Goal: Find specific page/section: Find specific page/section

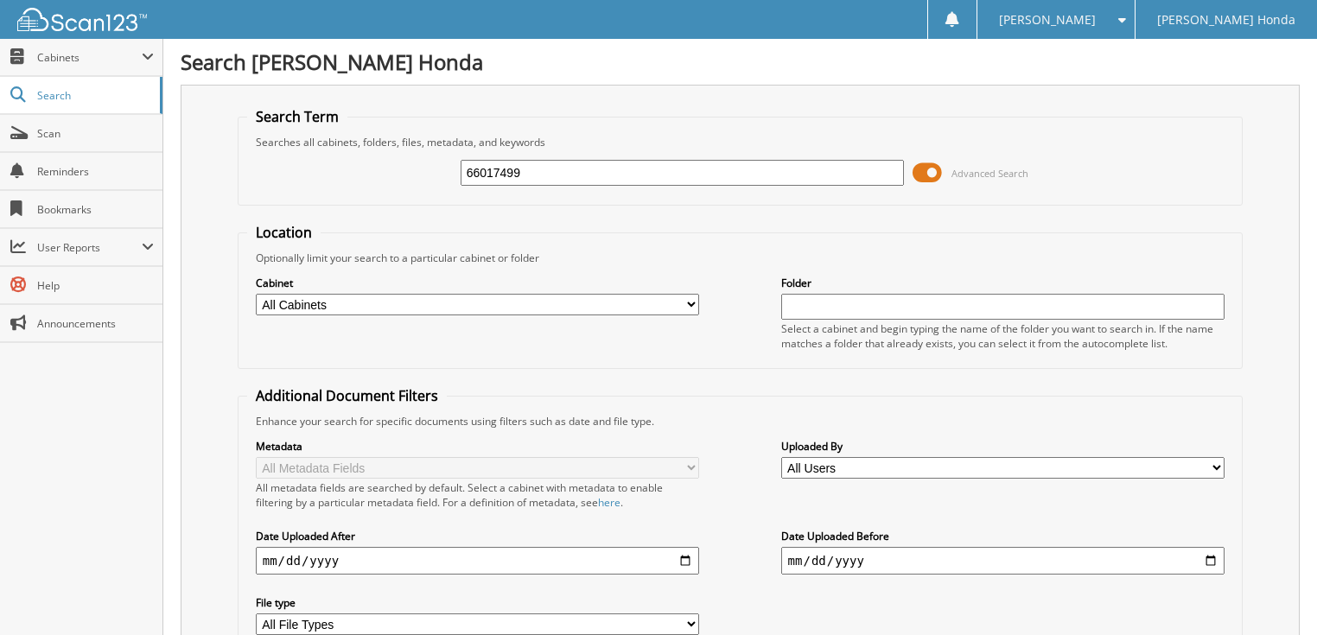
drag, startPoint x: 0, startPoint y: 0, endPoint x: 808, endPoint y: 173, distance: 826.4
click at [920, 175] on span at bounding box center [927, 173] width 29 height 26
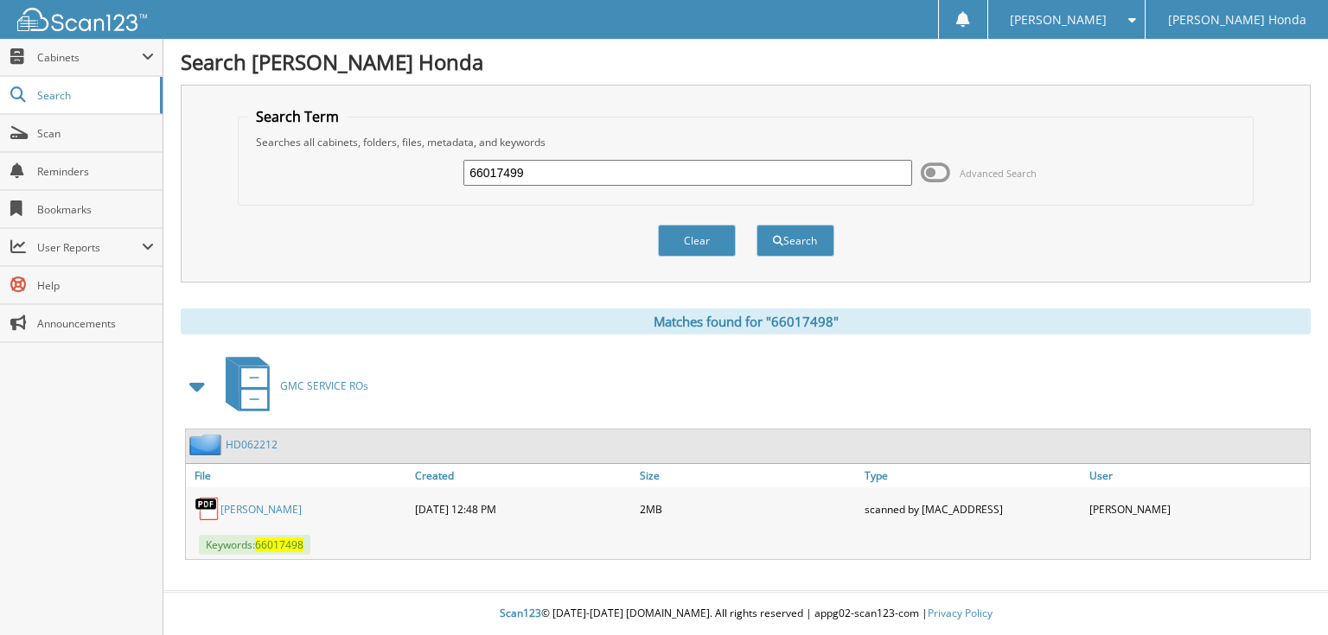
click at [602, 181] on input "66017499" at bounding box center [687, 173] width 449 height 26
type input "66017500"
click at [756, 225] on button "Search" at bounding box center [795, 241] width 78 height 32
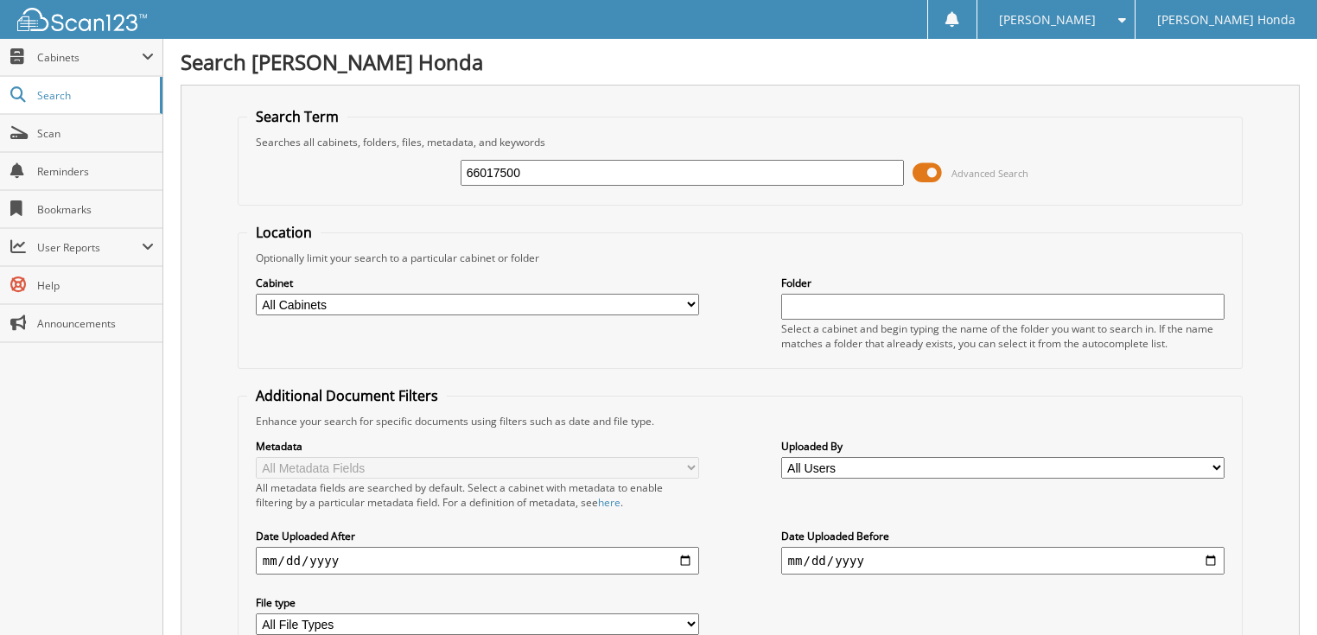
click at [928, 173] on span at bounding box center [927, 173] width 29 height 26
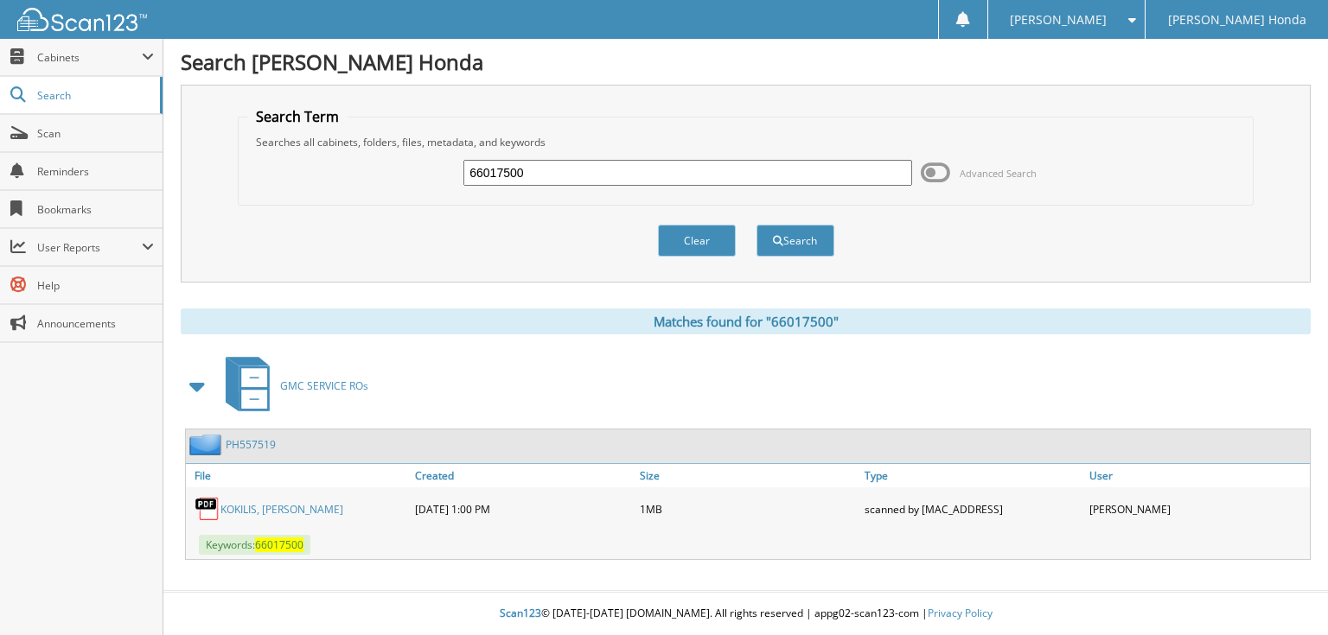
click at [576, 166] on input "66017500" at bounding box center [687, 173] width 449 height 26
type input "66017501"
click at [756, 225] on button "Search" at bounding box center [795, 241] width 78 height 32
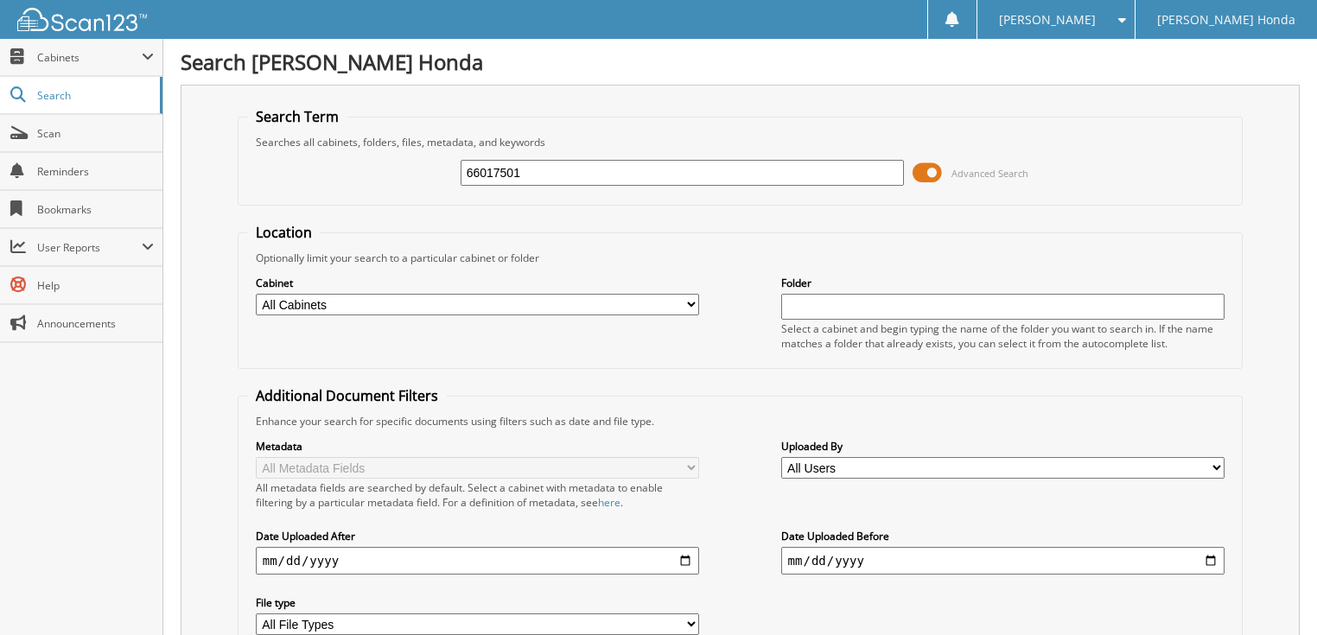
click at [911, 172] on div "66017501 Advanced Search" at bounding box center [740, 173] width 987 height 47
click at [921, 169] on span at bounding box center [927, 173] width 29 height 26
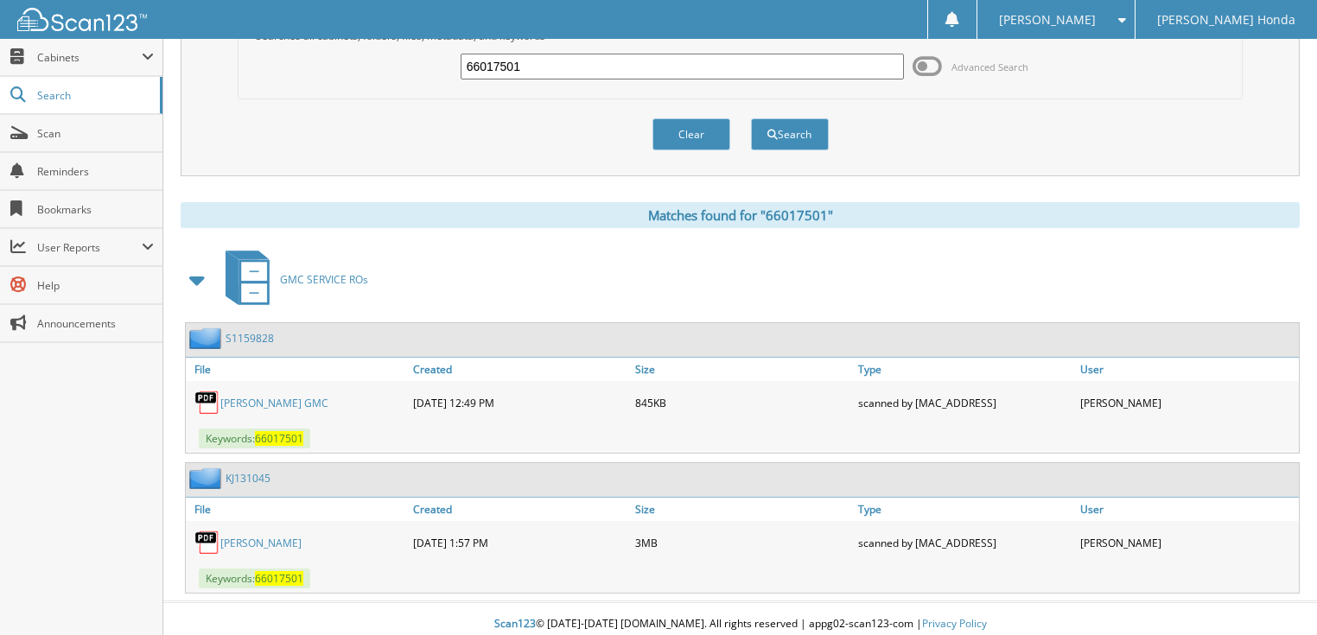
scroll to position [107, 0]
click at [262, 399] on link "GERALD JONES GMC" at bounding box center [274, 402] width 108 height 15
click at [243, 330] on link "S1159828" at bounding box center [250, 337] width 48 height 15
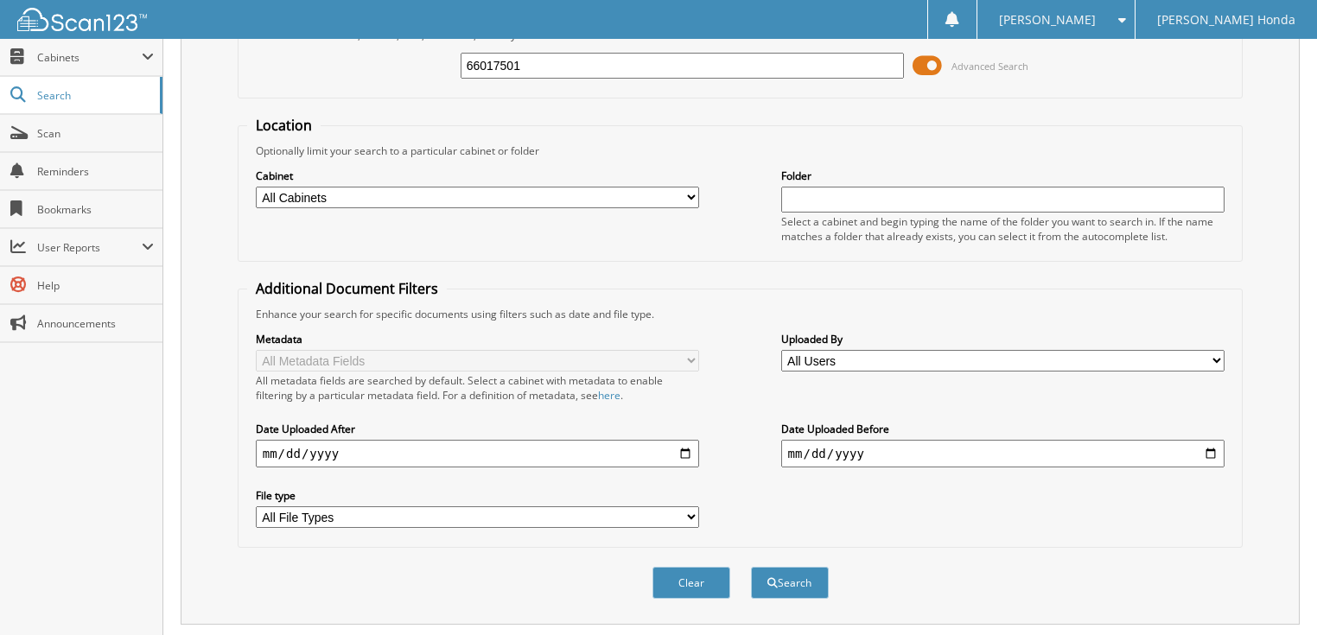
click at [917, 63] on span at bounding box center [927, 66] width 29 height 26
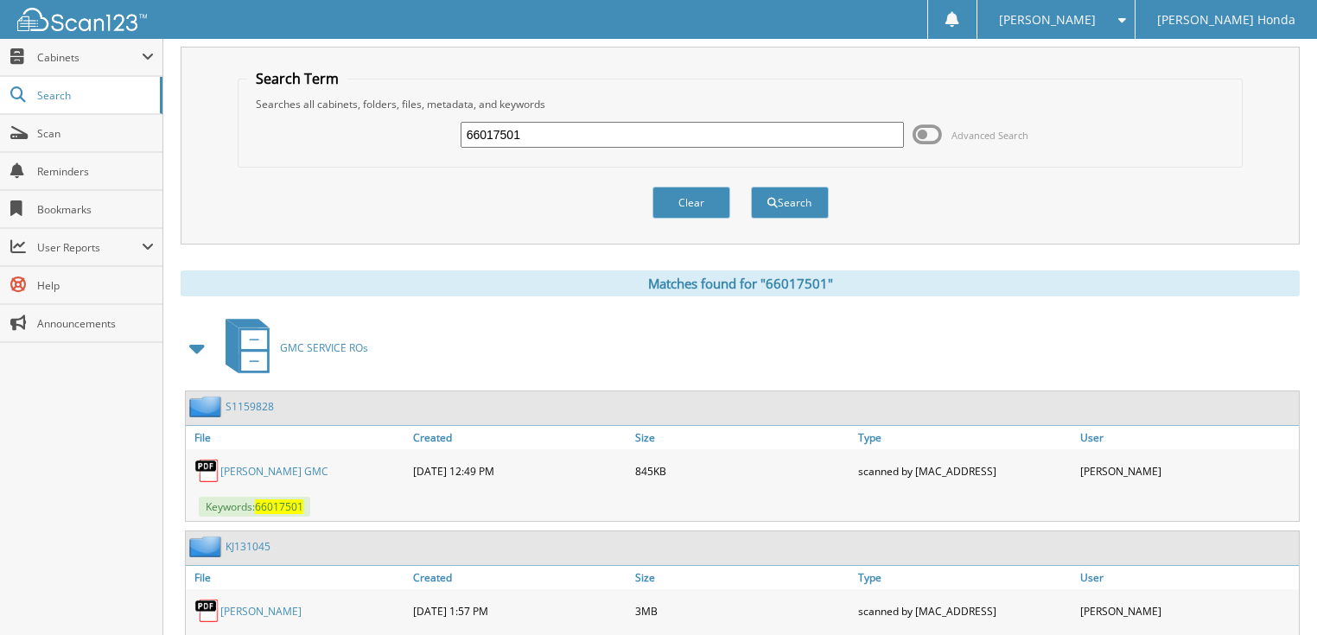
scroll to position [107, 0]
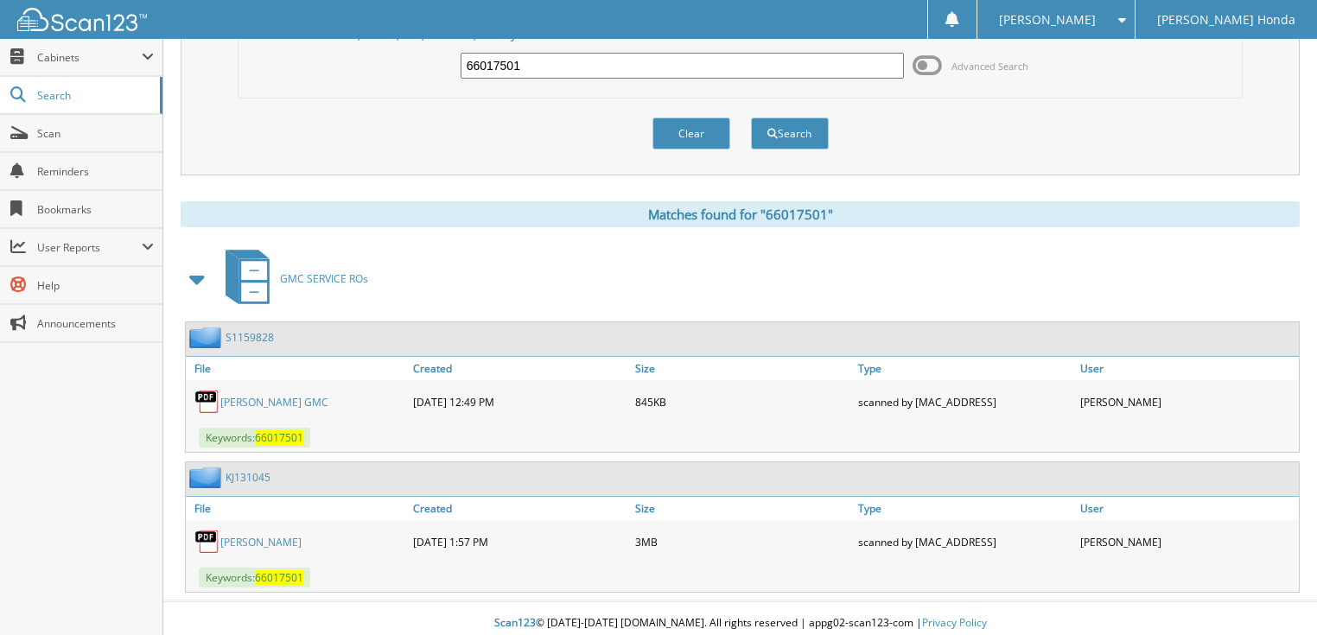
click at [267, 535] on link "BAILEY, MICHAEL" at bounding box center [260, 542] width 81 height 15
click at [519, 53] on input "66017501" at bounding box center [683, 66] width 444 height 26
click at [523, 62] on input "66017501" at bounding box center [683, 66] width 444 height 26
type input "66017502"
click at [751, 118] on button "Search" at bounding box center [790, 134] width 78 height 32
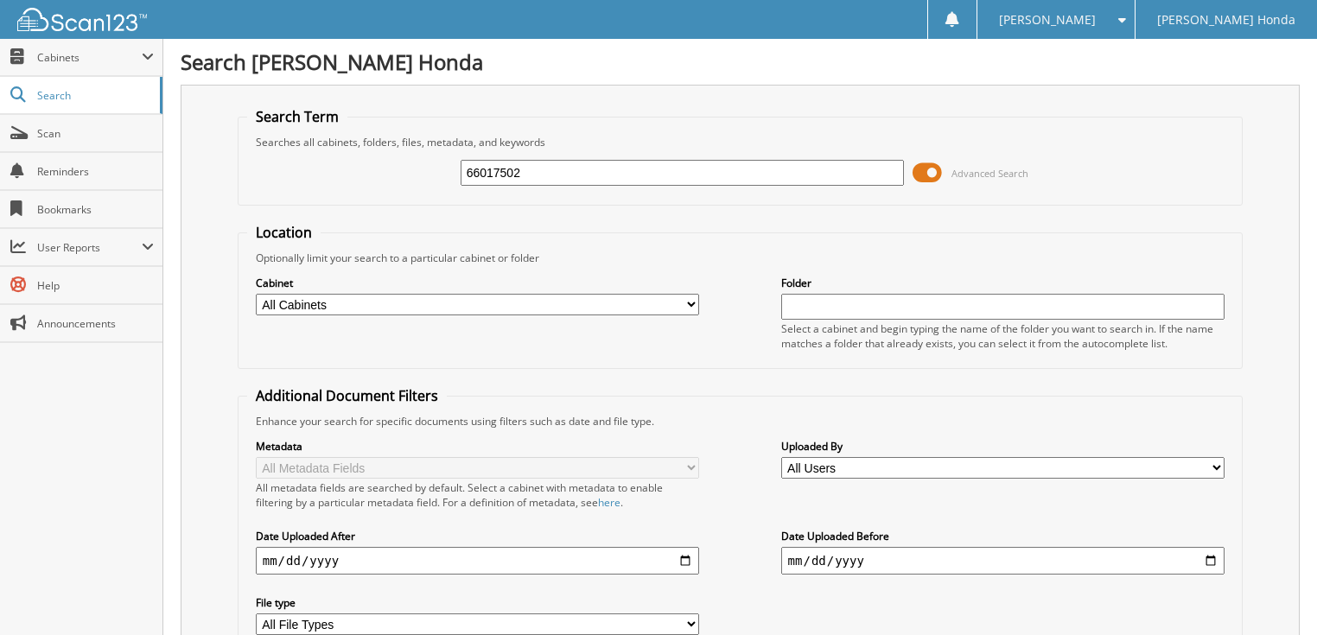
click at [927, 163] on span at bounding box center [927, 173] width 29 height 26
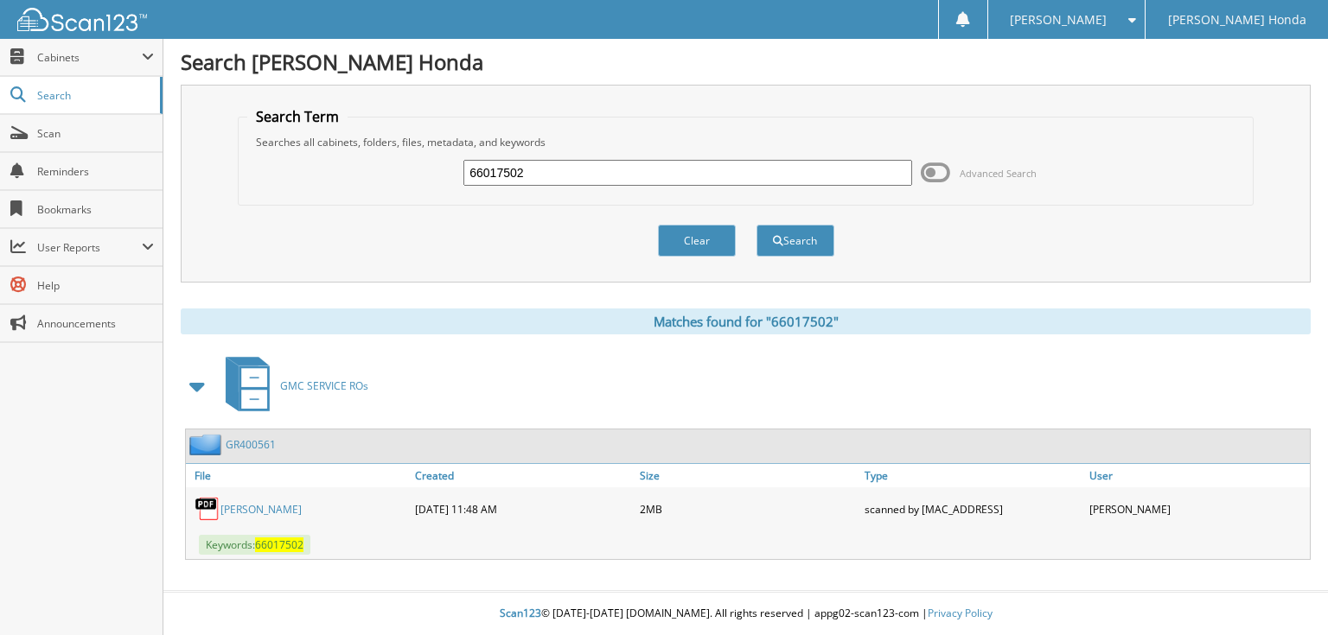
click at [680, 158] on div "66017502" at bounding box center [687, 172] width 449 height 29
click at [661, 174] on input "66017502" at bounding box center [687, 173] width 449 height 26
type input "66017503"
click at [756, 225] on button "Search" at bounding box center [795, 241] width 78 height 32
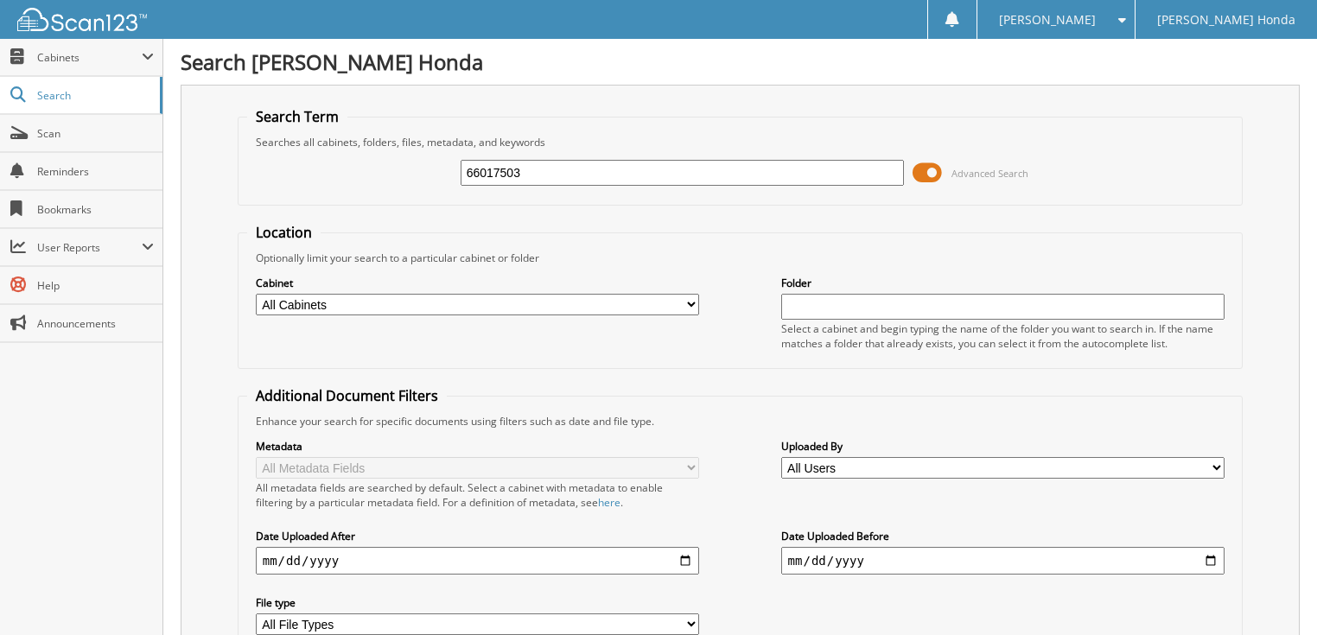
click at [936, 171] on span at bounding box center [927, 173] width 29 height 26
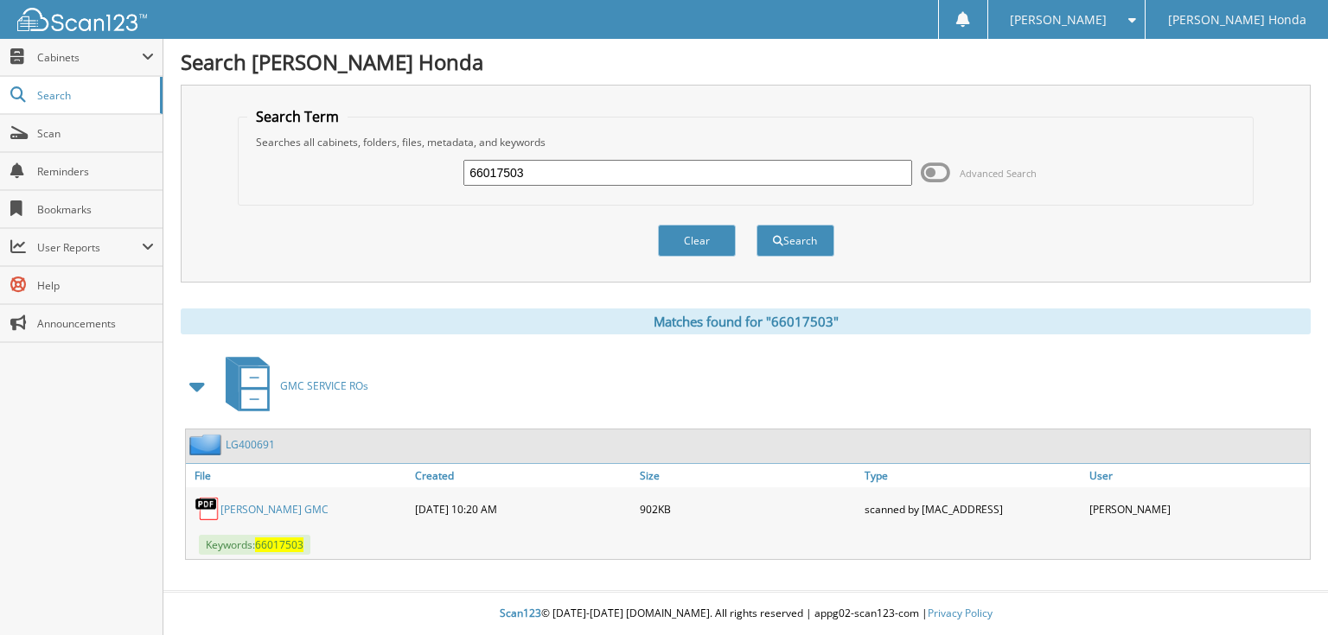
click at [705, 162] on input "66017503" at bounding box center [687, 173] width 449 height 26
type input "66017504"
click at [756, 225] on button "Search" at bounding box center [795, 241] width 78 height 32
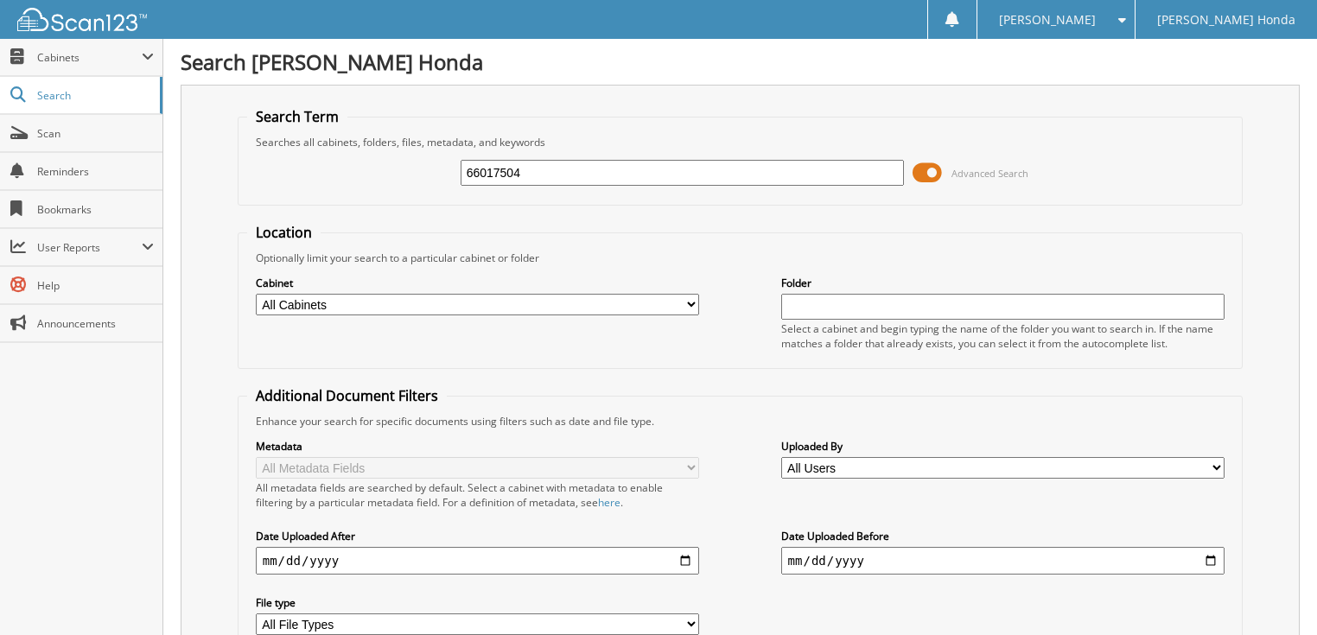
click at [926, 177] on span at bounding box center [927, 173] width 29 height 26
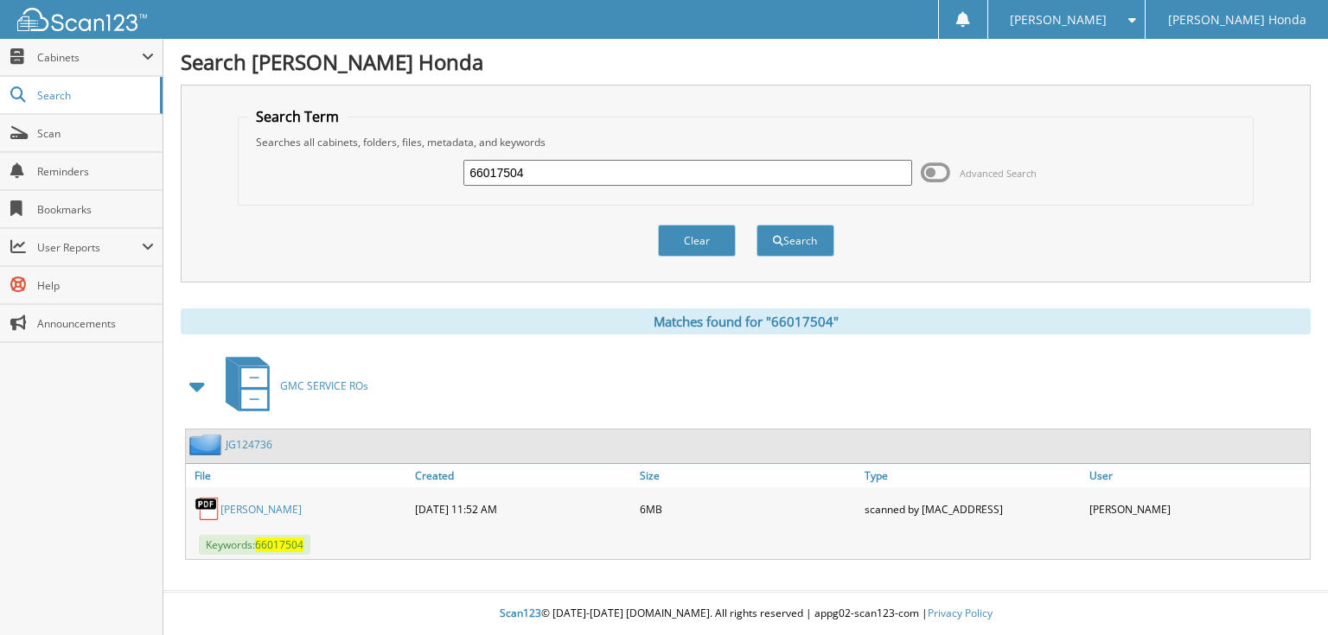
click at [695, 170] on input "66017504" at bounding box center [687, 173] width 449 height 26
type input "66017505"
click at [756, 225] on button "Search" at bounding box center [795, 241] width 78 height 32
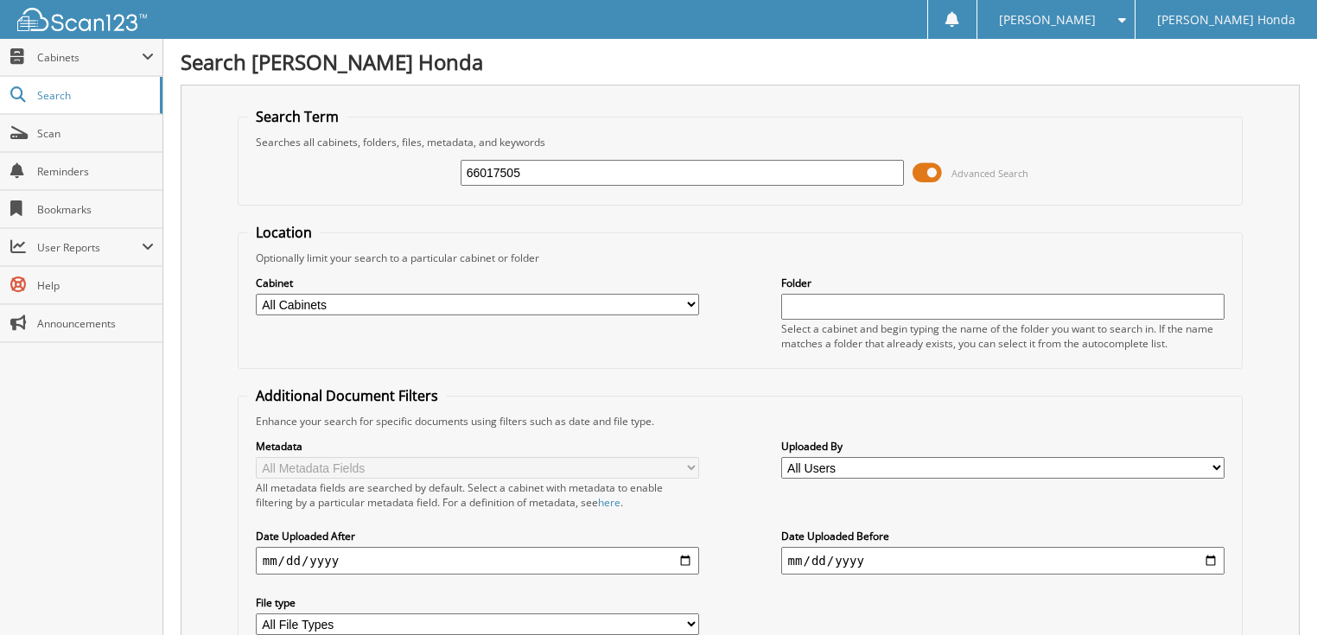
click at [935, 173] on span at bounding box center [927, 173] width 29 height 26
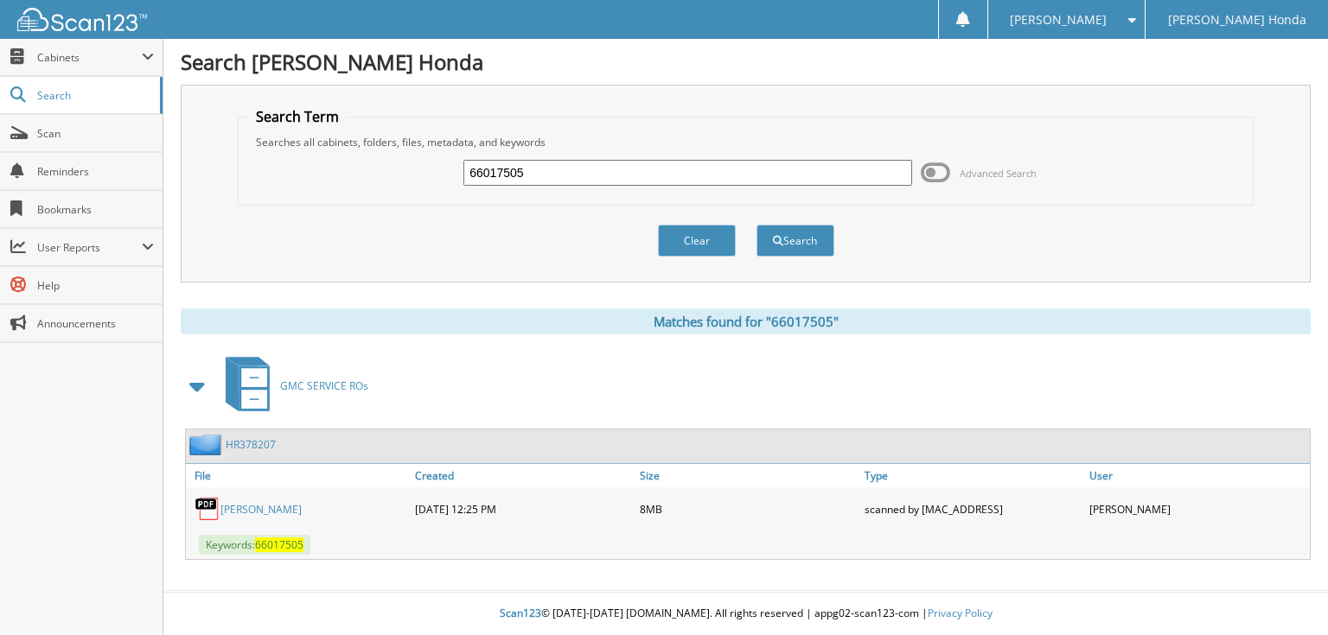
click at [698, 169] on input "66017505" at bounding box center [687, 173] width 449 height 26
type input "66017506"
click at [756, 225] on button "Search" at bounding box center [795, 241] width 78 height 32
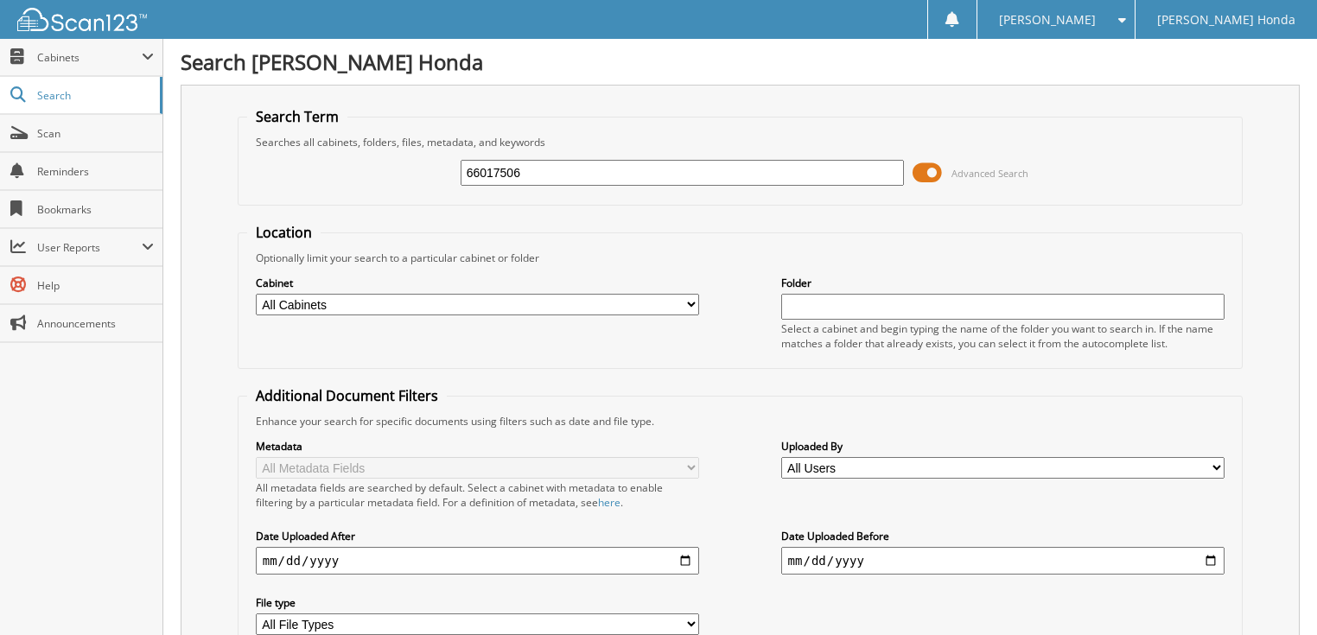
drag, startPoint x: 0, startPoint y: 0, endPoint x: 937, endPoint y: 171, distance: 952.4
click at [937, 171] on span at bounding box center [927, 173] width 29 height 26
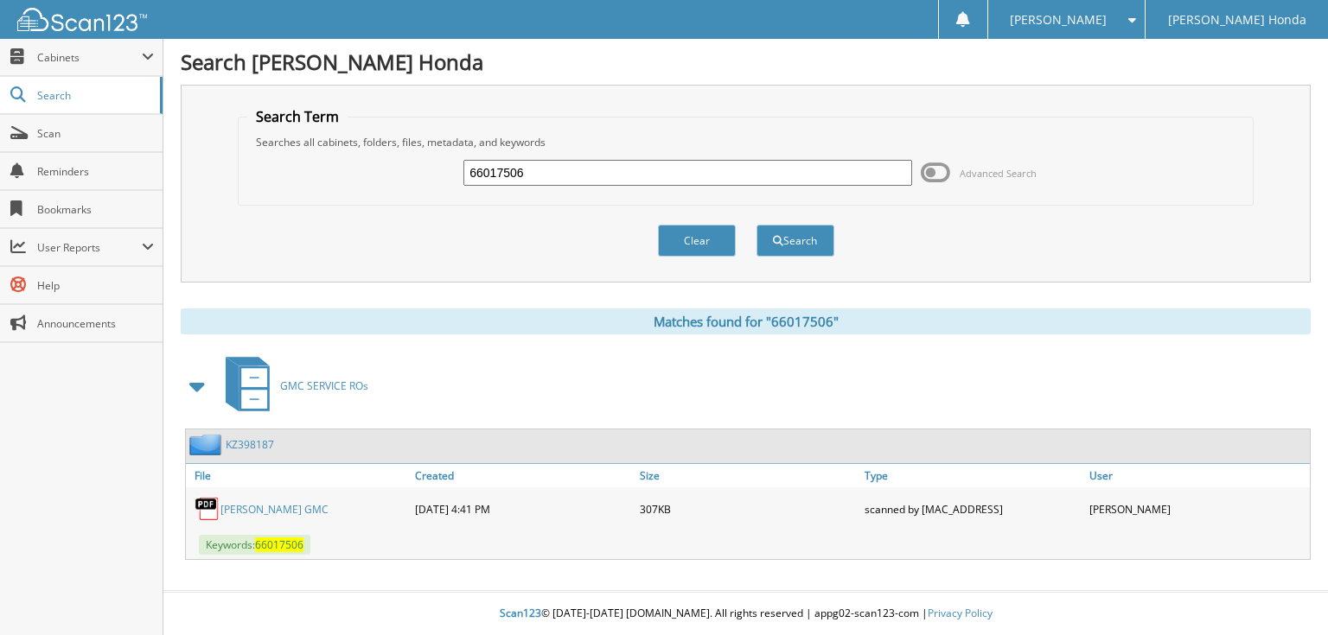
click at [715, 172] on input "66017506" at bounding box center [687, 173] width 449 height 26
type input "66017507"
click at [756, 225] on button "Search" at bounding box center [795, 241] width 78 height 32
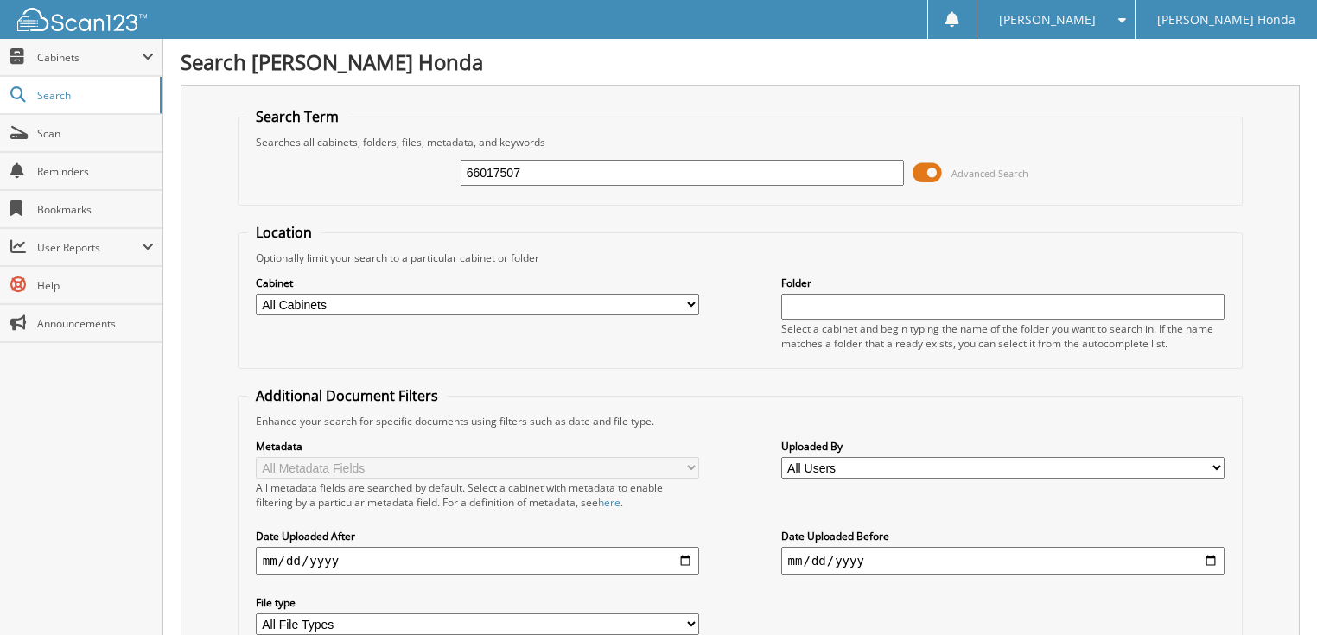
click at [930, 175] on span at bounding box center [927, 173] width 29 height 26
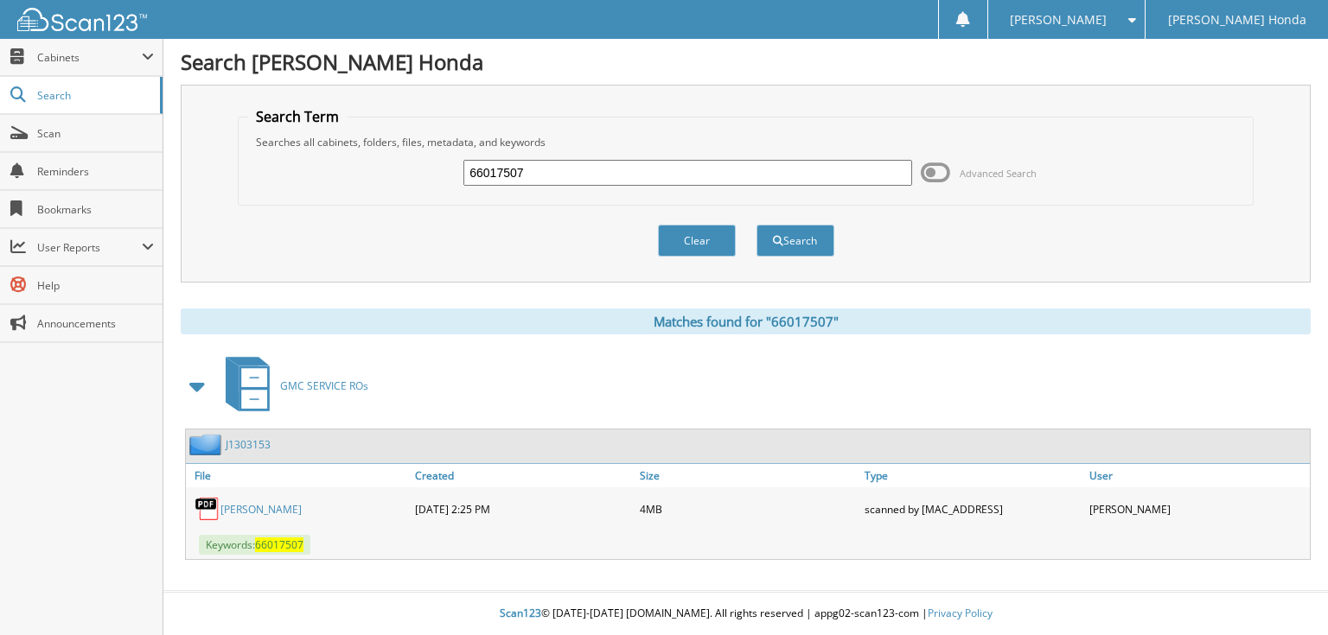
click at [634, 173] on input "66017507" at bounding box center [687, 173] width 449 height 26
type input "66017508"
click at [756, 225] on button "Search" at bounding box center [795, 241] width 78 height 32
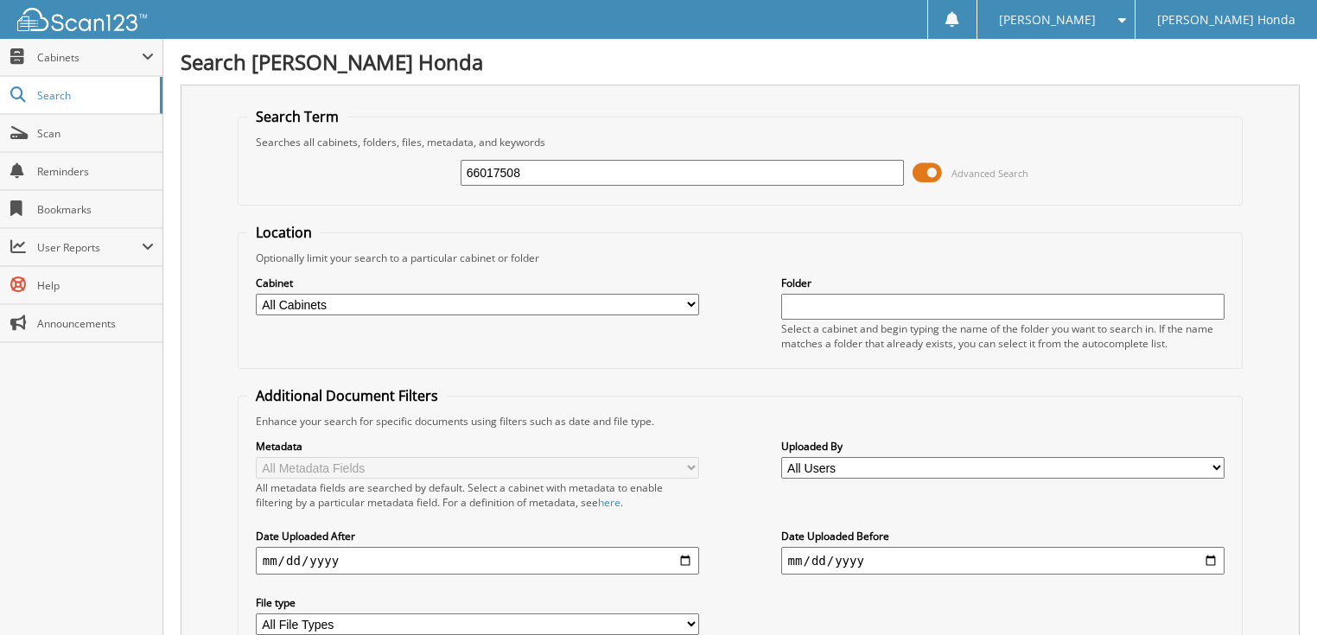
click at [678, 167] on input "66017508" at bounding box center [683, 173] width 444 height 26
type input "6601750"
click at [595, 173] on input "6601750" at bounding box center [683, 173] width 444 height 26
click at [925, 175] on span at bounding box center [927, 173] width 29 height 26
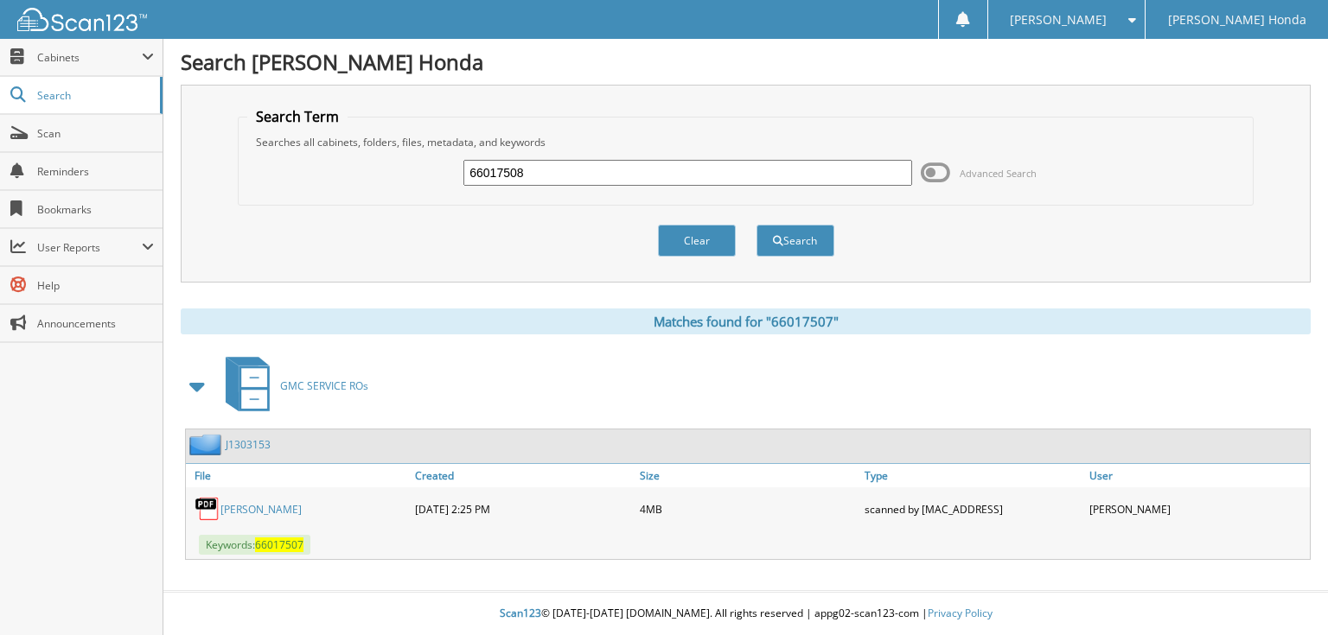
click at [283, 505] on link "KLEPAC, BRUCE" at bounding box center [260, 509] width 81 height 15
click at [589, 166] on input "66017508" at bounding box center [687, 173] width 449 height 26
type input "66017509"
click at [756, 225] on button "Search" at bounding box center [795, 241] width 78 height 32
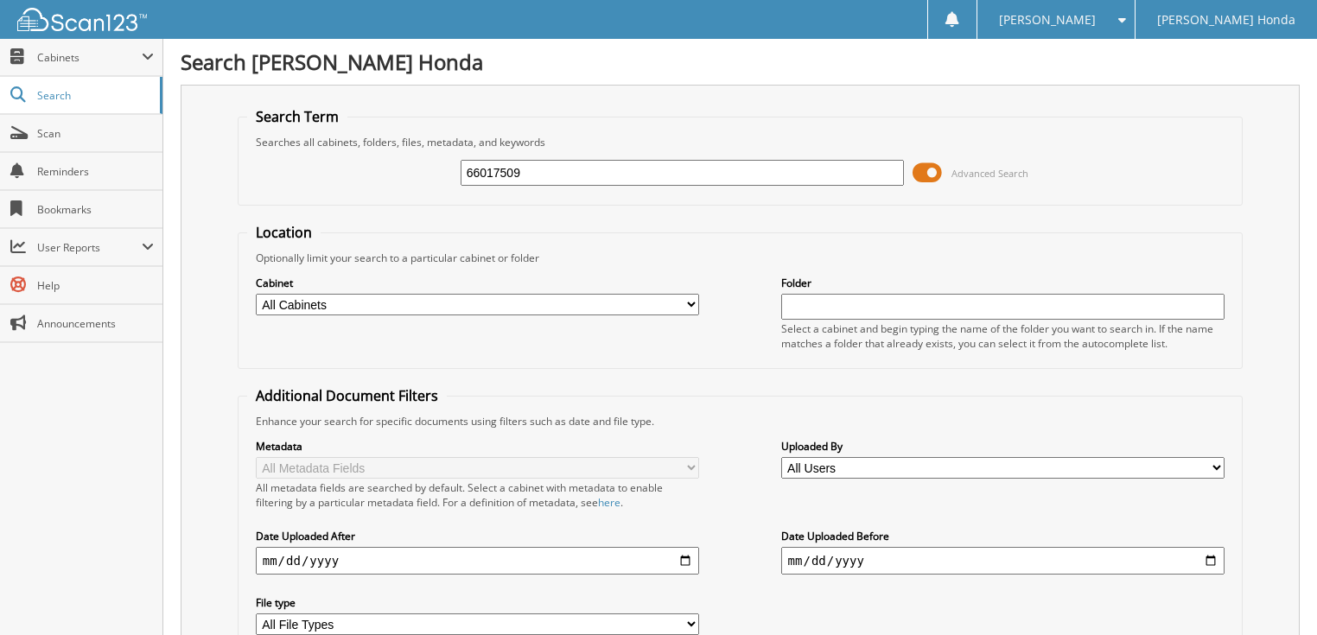
drag, startPoint x: 0, startPoint y: 0, endPoint x: 936, endPoint y: 164, distance: 950.3
click at [936, 164] on span at bounding box center [927, 173] width 29 height 26
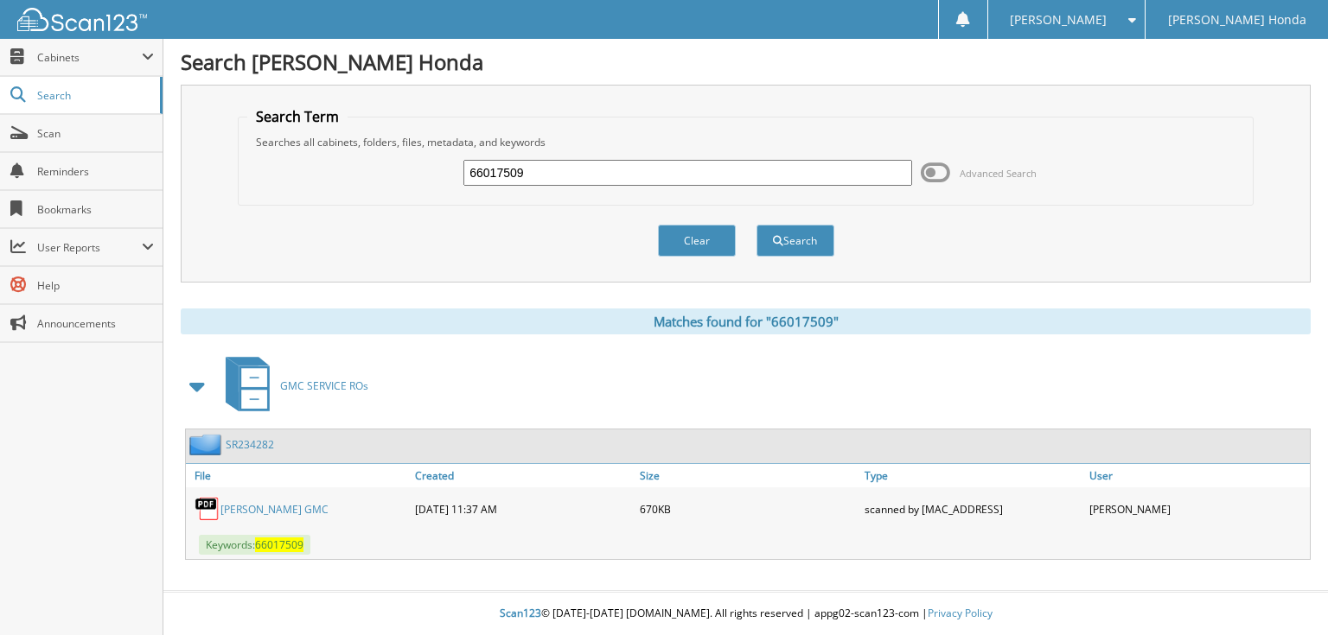
click at [636, 173] on input "66017509" at bounding box center [687, 173] width 449 height 26
type input "66017510"
click at [756, 225] on button "Search" at bounding box center [795, 241] width 78 height 32
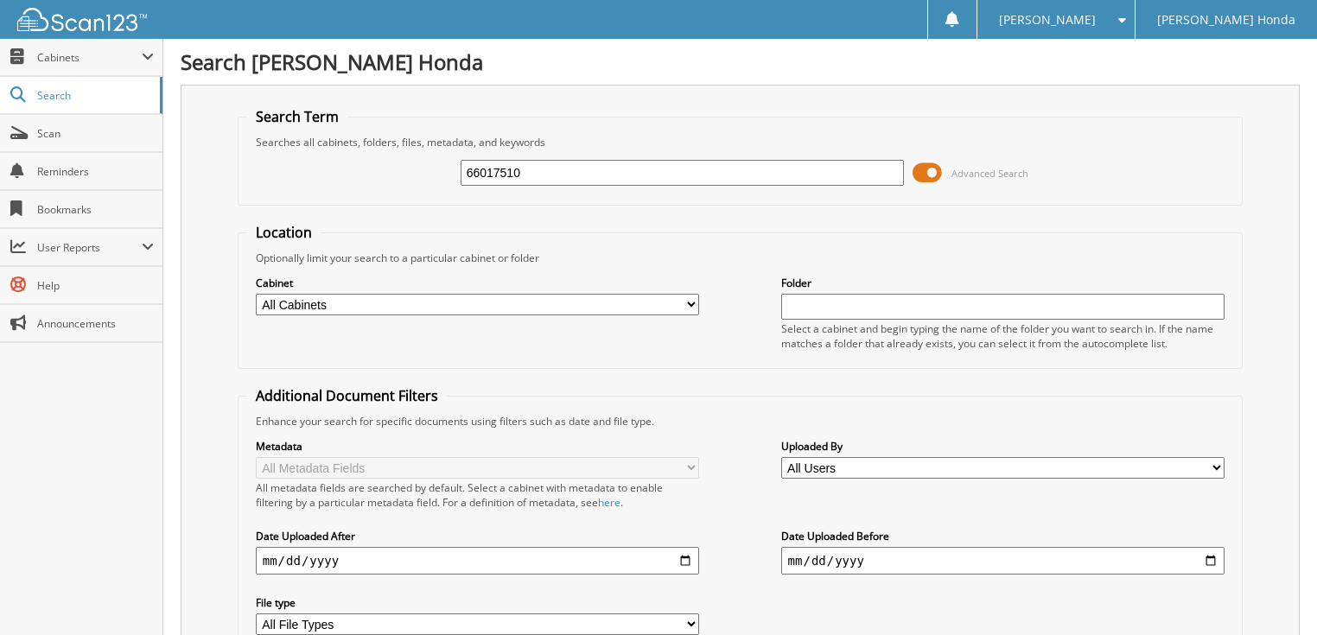
drag, startPoint x: 0, startPoint y: 0, endPoint x: 936, endPoint y: 173, distance: 951.9
click at [936, 173] on span at bounding box center [927, 173] width 29 height 26
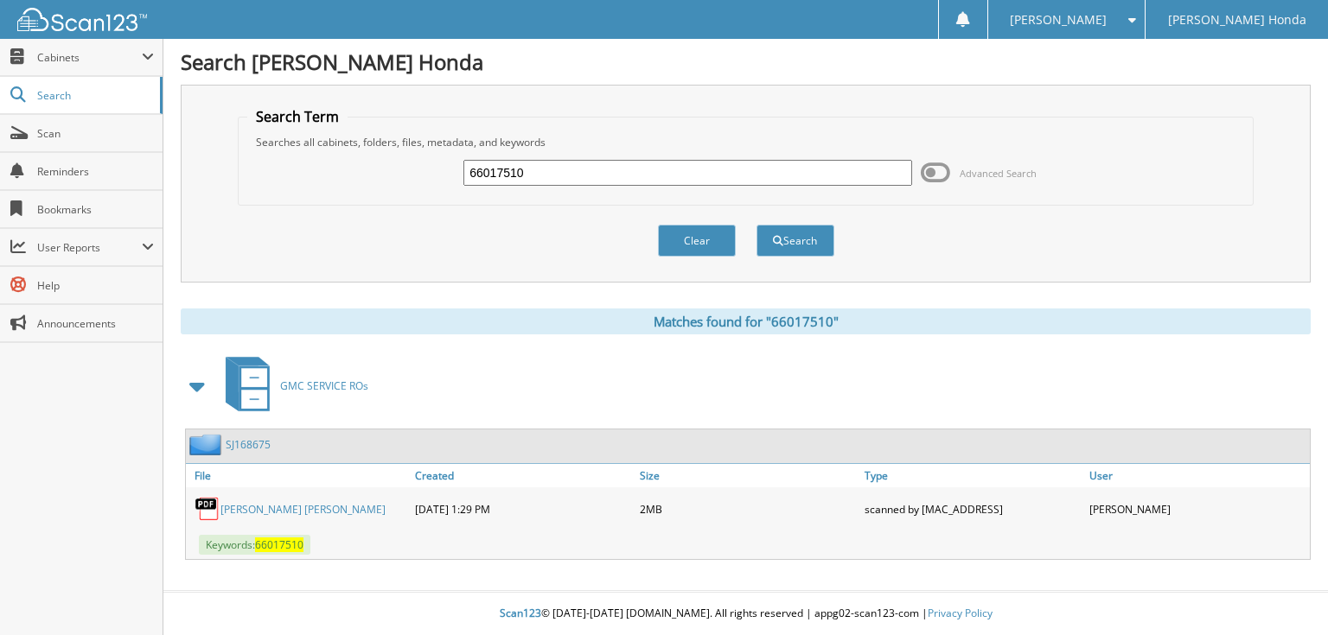
click at [708, 179] on input "66017510" at bounding box center [687, 173] width 449 height 26
click at [334, 502] on link "GEDNEY, KELLY MICHELE MCCRANEY" at bounding box center [302, 509] width 165 height 15
click at [546, 172] on input "6601751" at bounding box center [687, 173] width 449 height 26
type input "66017511"
click at [756, 225] on button "Search" at bounding box center [795, 241] width 78 height 32
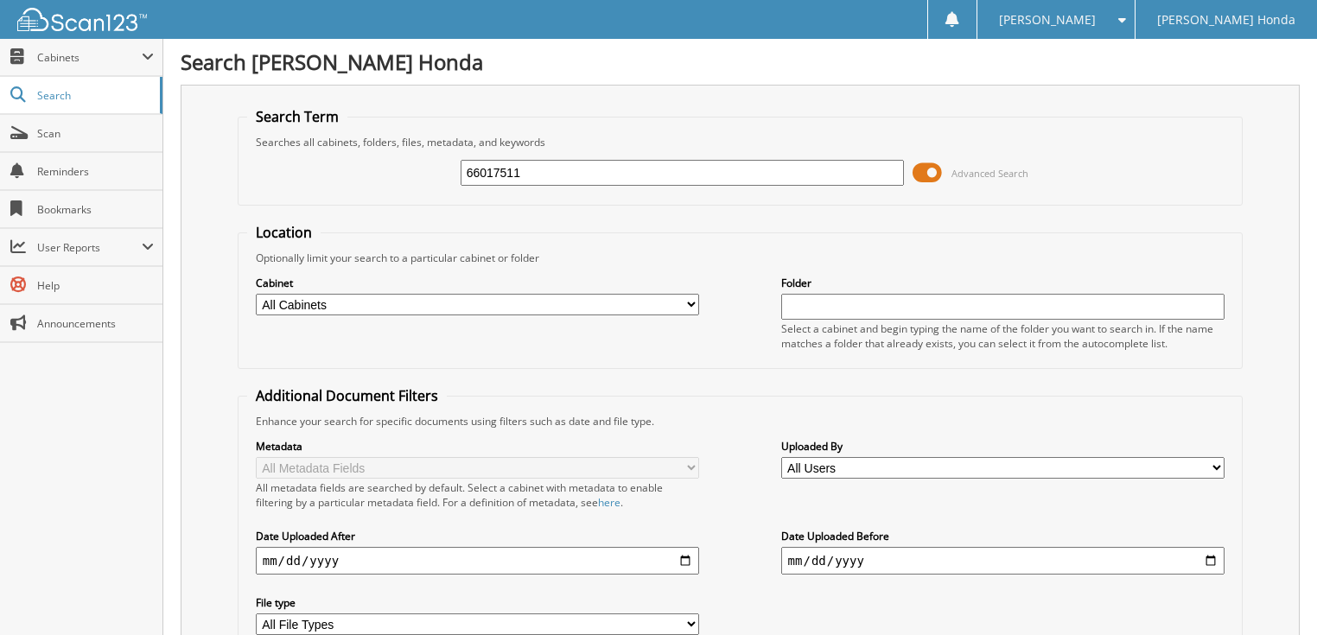
click at [927, 177] on span at bounding box center [927, 173] width 29 height 26
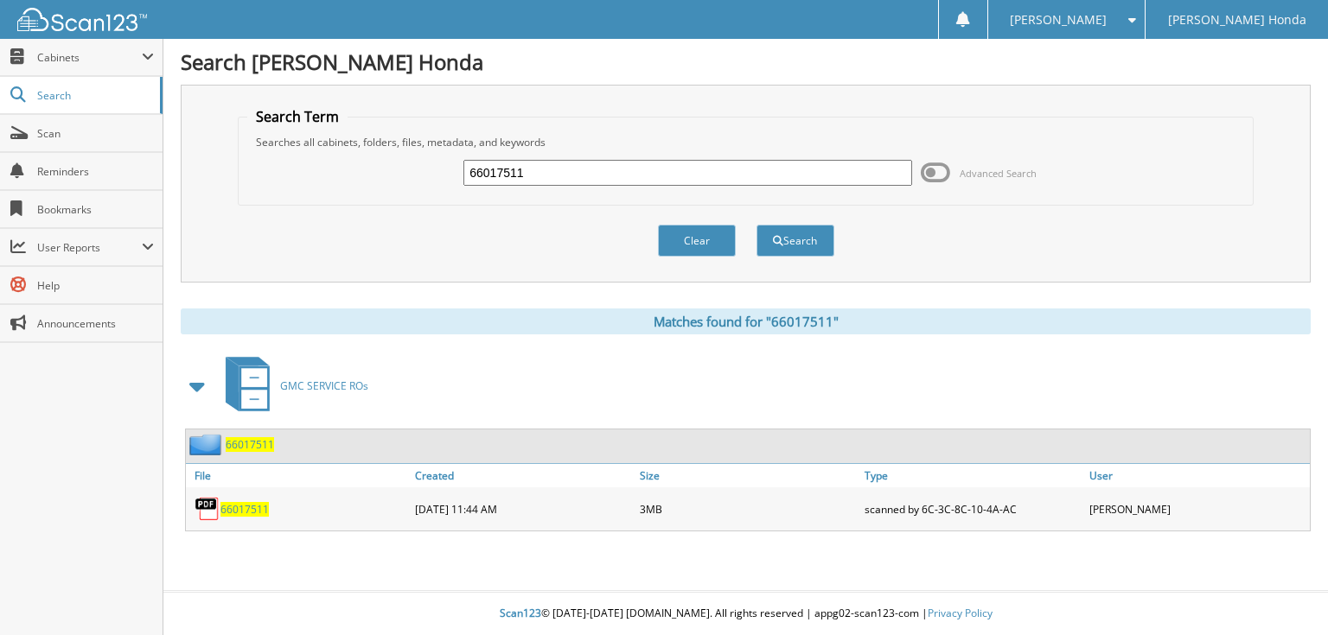
click at [548, 175] on input "66017511" at bounding box center [687, 173] width 449 height 26
type input "66017512"
click at [756, 225] on button "Search" at bounding box center [795, 241] width 78 height 32
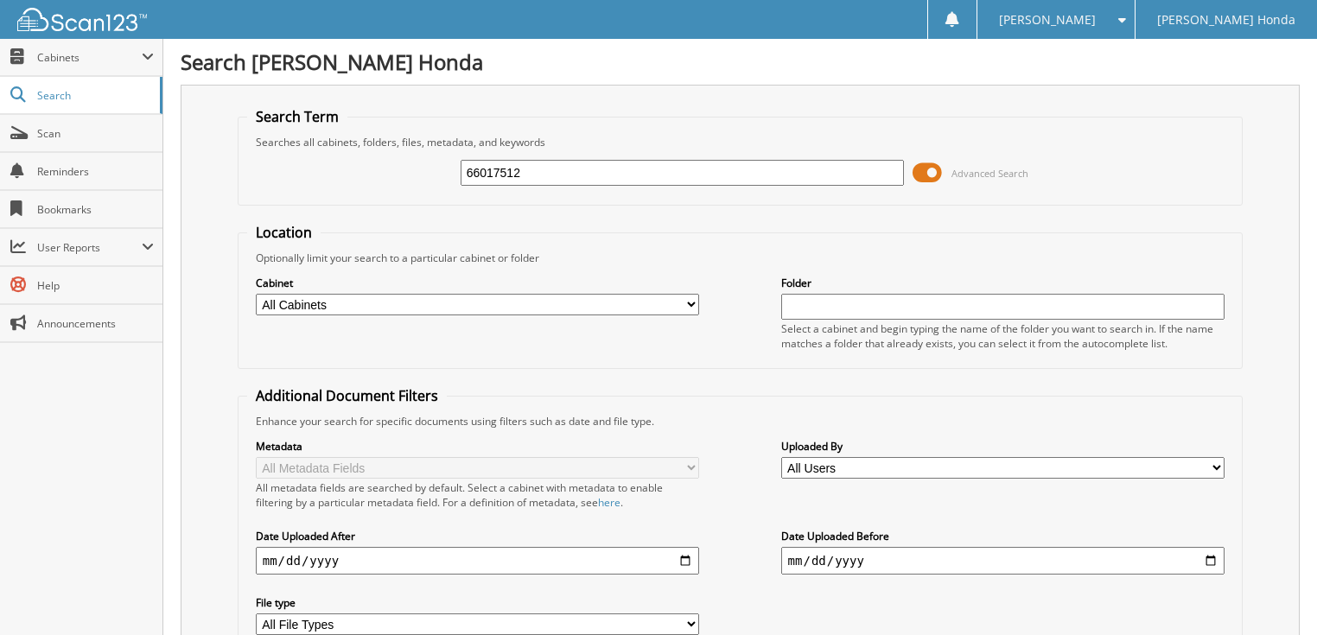
click at [917, 176] on span at bounding box center [927, 173] width 29 height 26
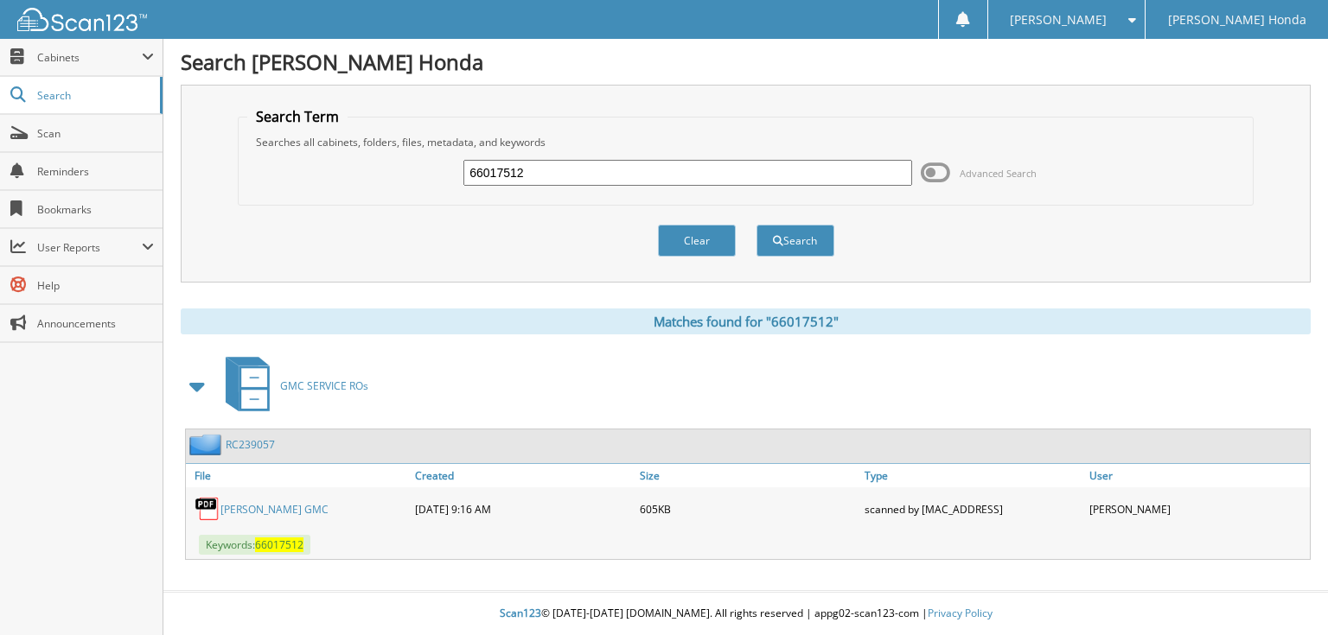
click at [592, 156] on div "66017512 Advanced Search" at bounding box center [745, 173] width 996 height 47
click at [585, 165] on input "66017512" at bounding box center [687, 173] width 449 height 26
type input "66017513"
click at [756, 225] on button "Search" at bounding box center [795, 241] width 78 height 32
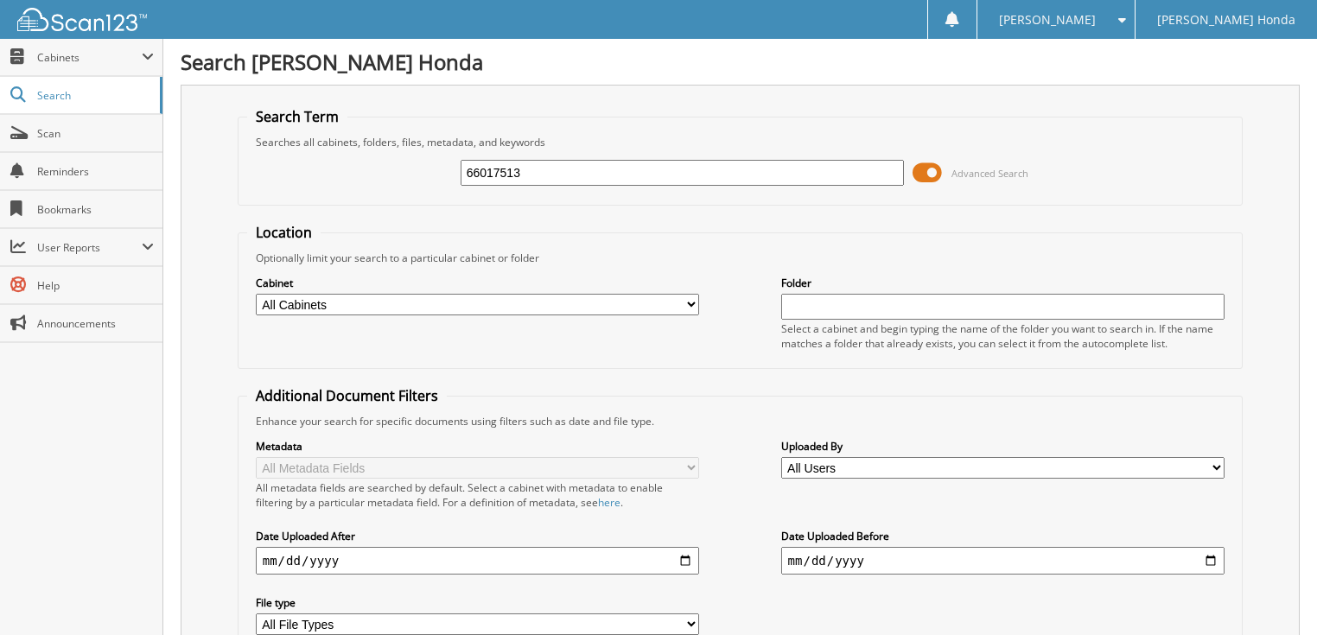
click at [930, 174] on span at bounding box center [927, 173] width 29 height 26
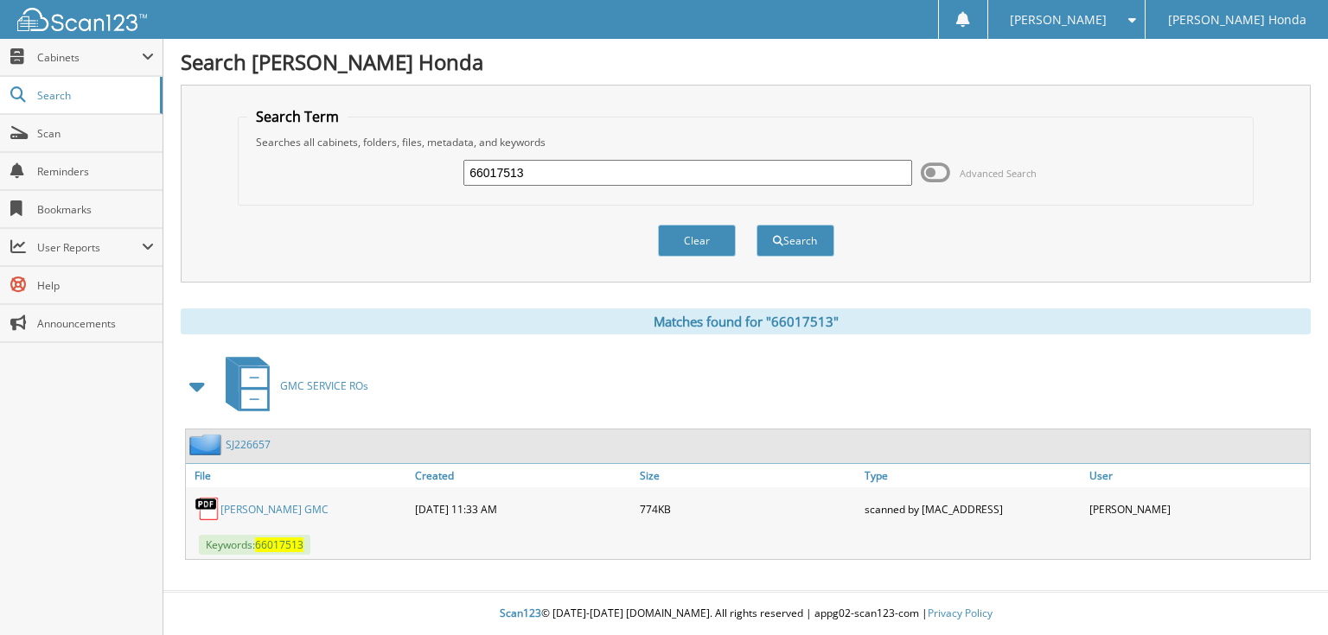
click at [542, 175] on input "66017513" at bounding box center [687, 173] width 449 height 26
type input "66017514"
click at [756, 225] on button "Search" at bounding box center [795, 241] width 78 height 32
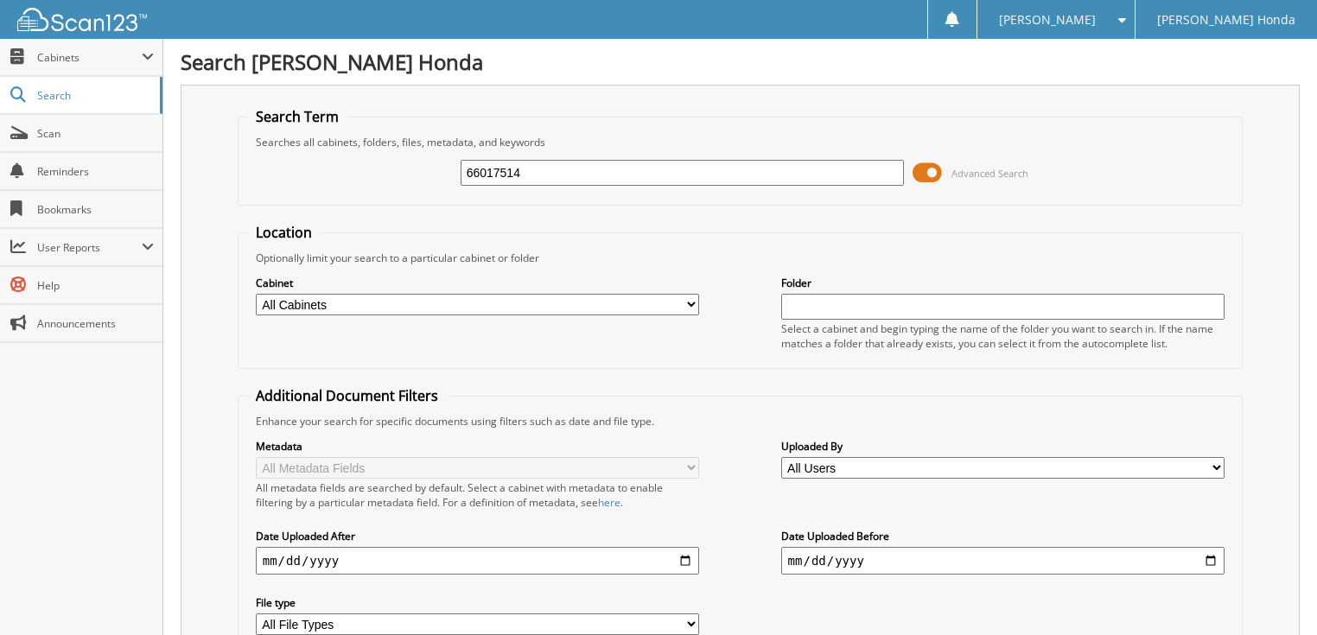
click at [934, 175] on span at bounding box center [927, 173] width 29 height 26
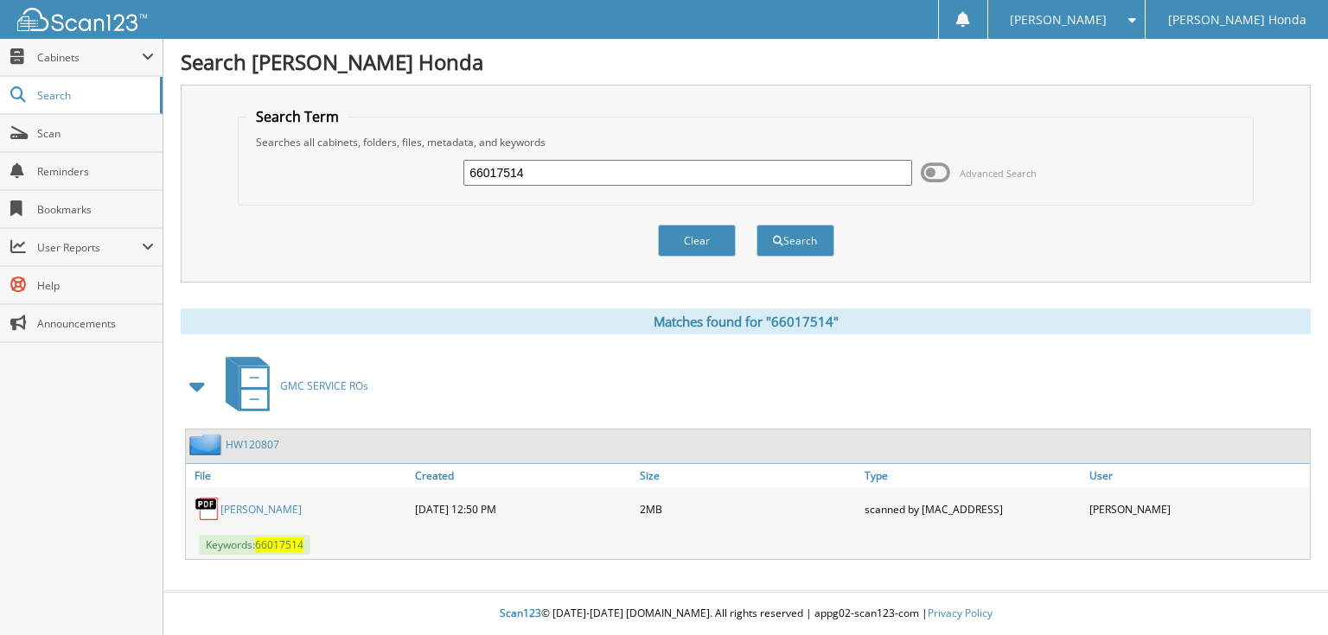
click at [626, 162] on input "66017514" at bounding box center [687, 173] width 449 height 26
type input "66017515"
click at [756, 225] on button "Search" at bounding box center [795, 241] width 78 height 32
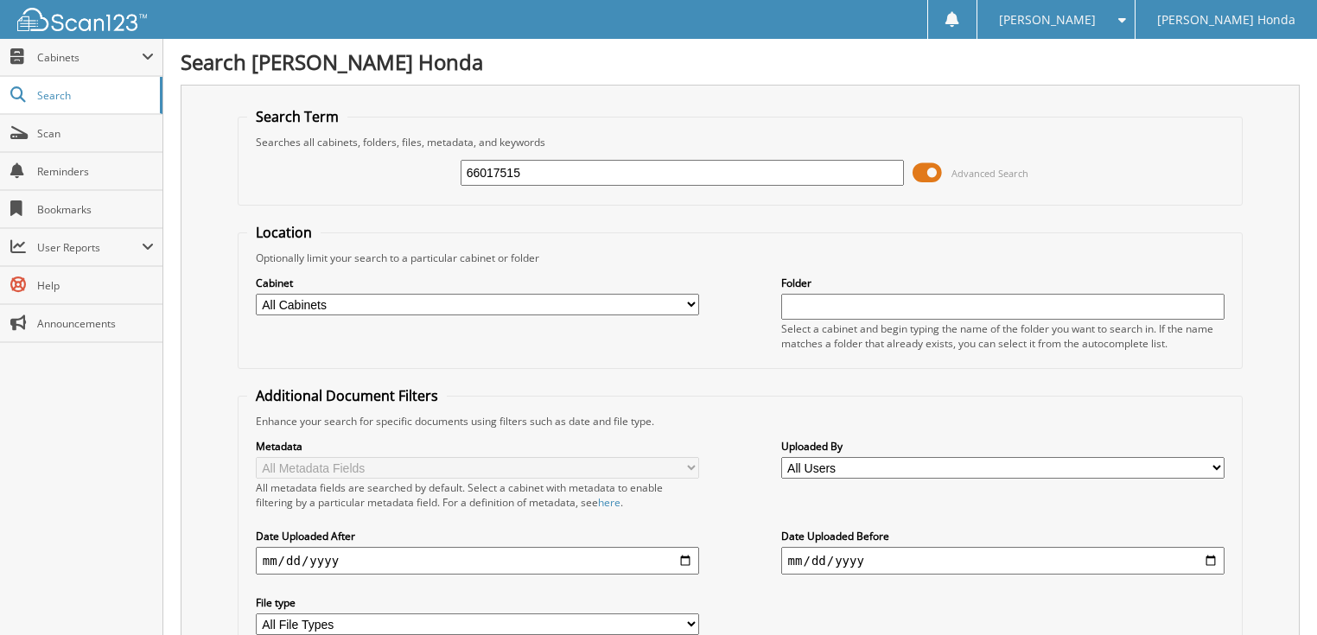
click at [926, 175] on span at bounding box center [927, 173] width 29 height 26
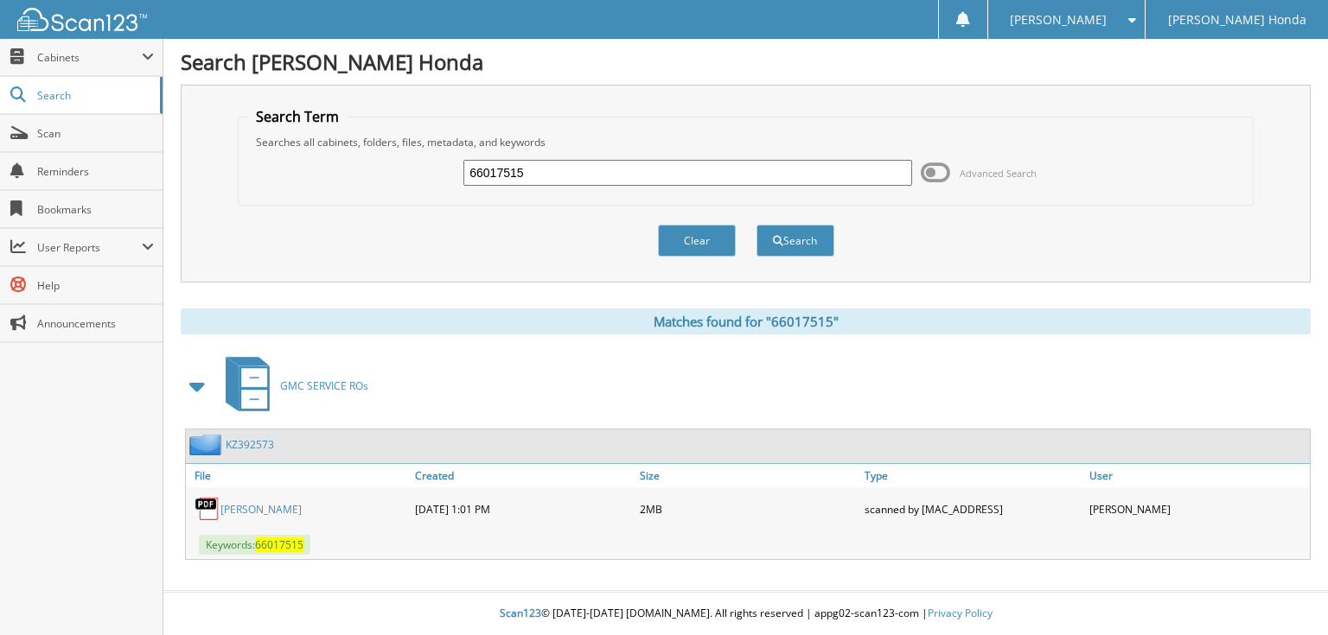
click at [627, 173] on input "66017515" at bounding box center [687, 173] width 449 height 26
type input "66017516"
click at [756, 225] on button "Search" at bounding box center [795, 241] width 78 height 32
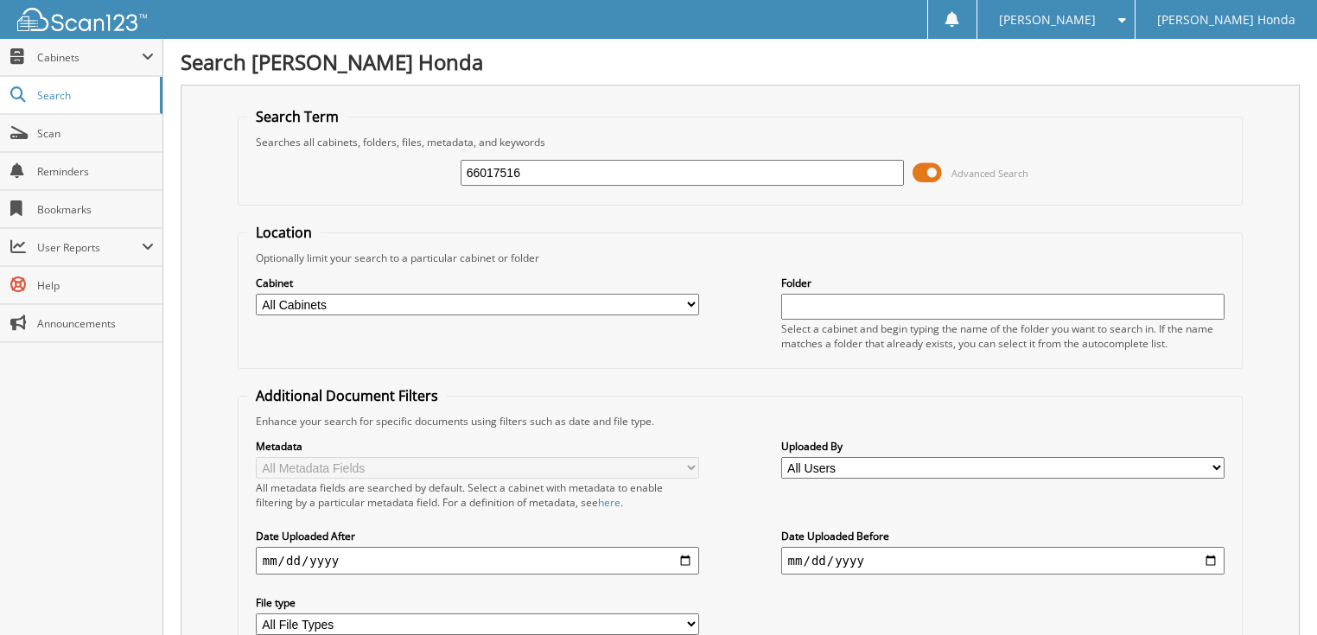
click at [928, 166] on span at bounding box center [927, 173] width 29 height 26
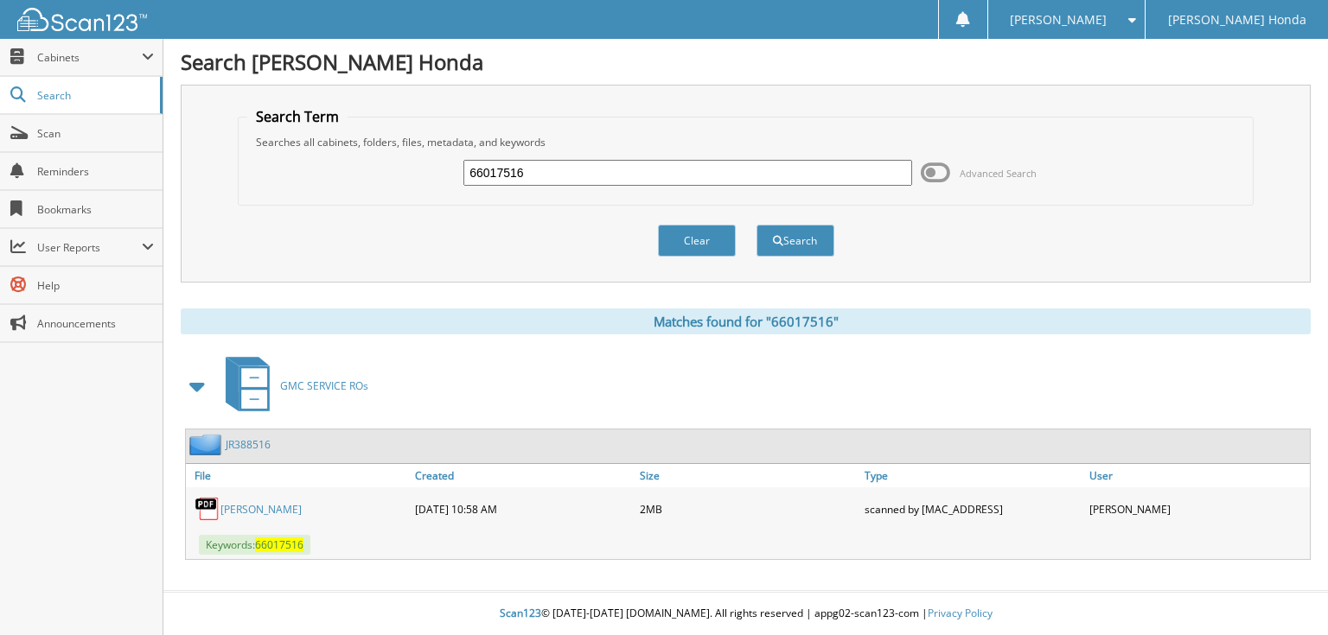
click at [748, 169] on input "66017516" at bounding box center [687, 173] width 449 height 26
type input "66017517"
click at [756, 225] on button "Search" at bounding box center [795, 241] width 78 height 32
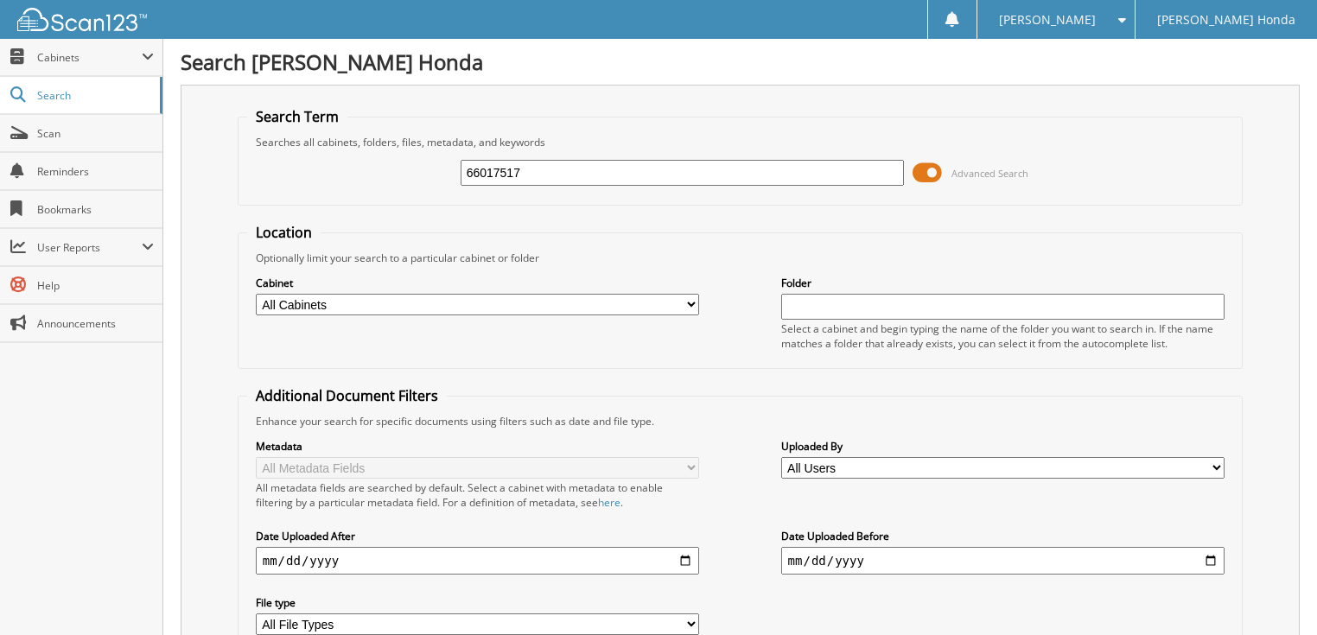
click at [643, 172] on input "66017517" at bounding box center [683, 173] width 444 height 26
click at [918, 170] on span at bounding box center [927, 173] width 29 height 26
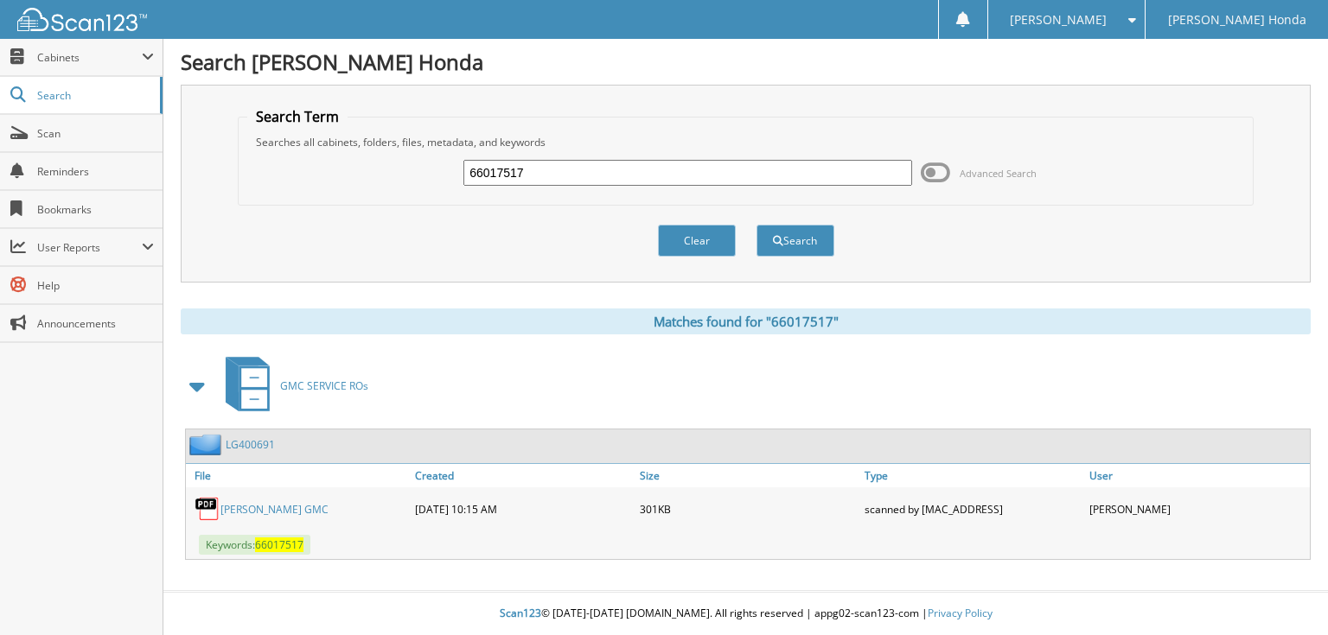
click at [920, 172] on div "66017517 Advanced Search" at bounding box center [745, 173] width 996 height 47
click at [928, 173] on span at bounding box center [934, 173] width 29 height 26
